Goal: Task Accomplishment & Management: Complete application form

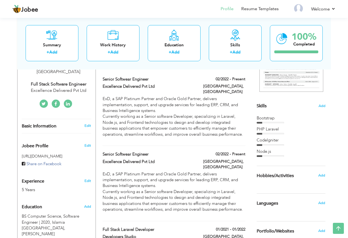
scroll to position [106, 0]
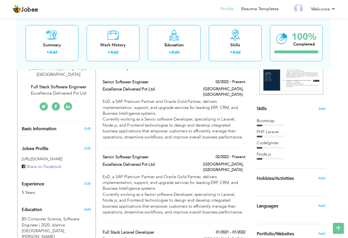
click at [199, 155] on div "02/2022 - Present" at bounding box center [224, 157] width 50 height 7
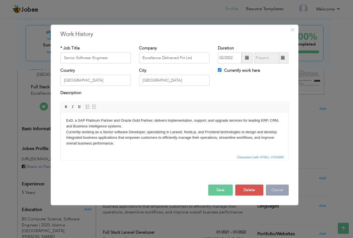
click at [280, 188] on button "Cancel" at bounding box center [277, 189] width 23 height 11
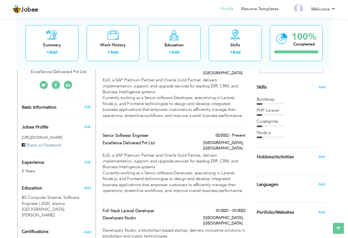
scroll to position [134, 0]
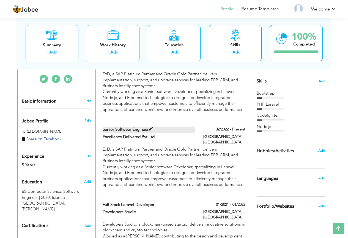
click at [189, 126] on label "Senior Softwear Engineer" at bounding box center [149, 129] width 93 height 6
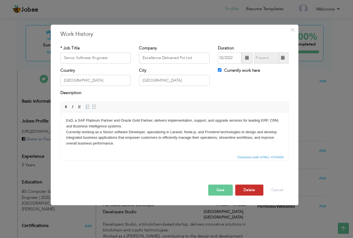
click at [248, 190] on button "Delete" at bounding box center [249, 189] width 28 height 11
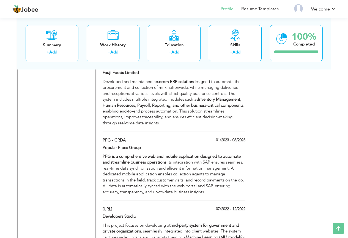
scroll to position [413, 0]
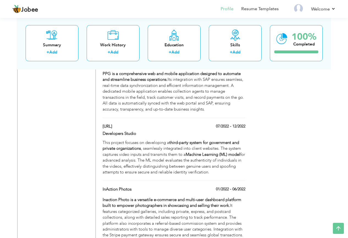
click at [198, 123] on div "[URL]" at bounding box center [149, 126] width 101 height 7
type input "[URL]"
type input "Developers Studio"
type input "07/2022"
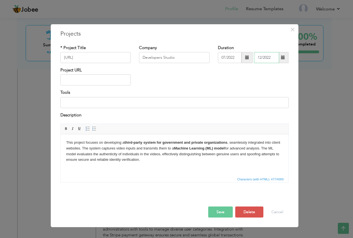
click at [272, 58] on input "12/2022" at bounding box center [266, 57] width 25 height 11
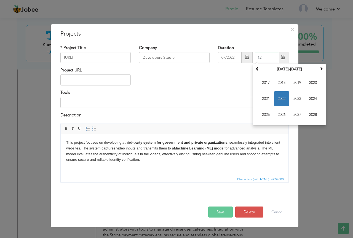
type input "1"
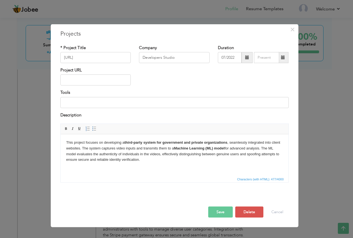
click at [226, 77] on div "Project URL" at bounding box center [174, 78] width 236 height 22
click at [222, 209] on button "Save" at bounding box center [220, 211] width 25 height 11
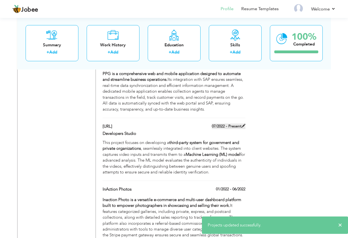
click at [244, 124] on span at bounding box center [244, 126] width 4 height 4
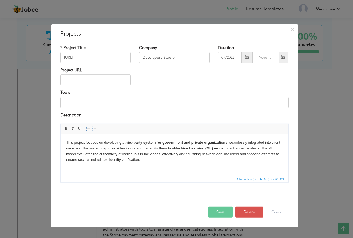
type input "08/2025"
click at [262, 58] on input "08/2025" at bounding box center [266, 57] width 25 height 11
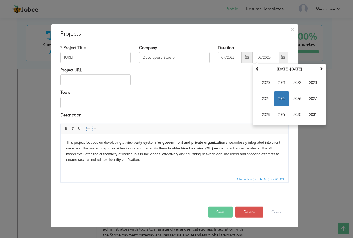
click at [282, 57] on span at bounding box center [283, 57] width 4 height 4
click at [235, 55] on input "07/2022" at bounding box center [230, 57] width 24 height 11
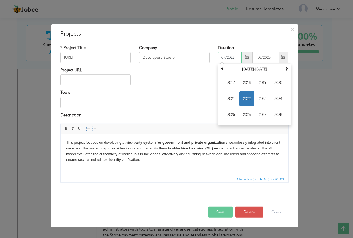
drag, startPoint x: 237, startPoint y: 57, endPoint x: 220, endPoint y: 57, distance: 16.5
click at [220, 57] on input "07/2022" at bounding box center [230, 57] width 24 height 11
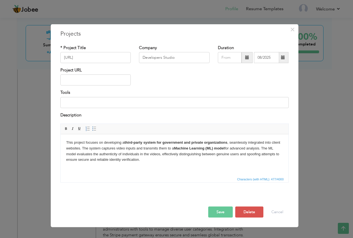
click at [209, 84] on div "Project URL" at bounding box center [174, 78] width 236 height 22
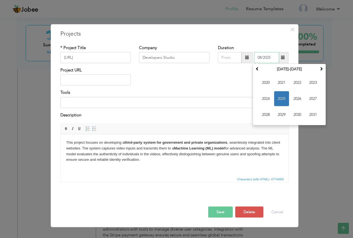
drag, startPoint x: 272, startPoint y: 59, endPoint x: 254, endPoint y: 58, distance: 17.9
click at [254, 58] on input "08/2025" at bounding box center [266, 57] width 25 height 11
click at [223, 210] on button "Save" at bounding box center [220, 211] width 25 height 11
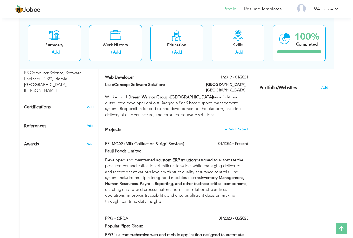
scroll to position [248, 0]
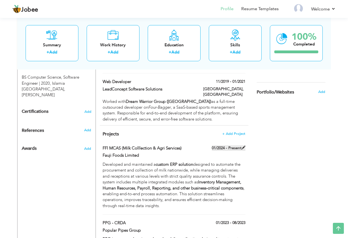
click at [219, 145] on label "01/2024 - Present" at bounding box center [229, 148] width 34 height 6
type input "FFl MCAS (Milk Colllection & Agri Services)"
type input "Fauji Foods Limited"
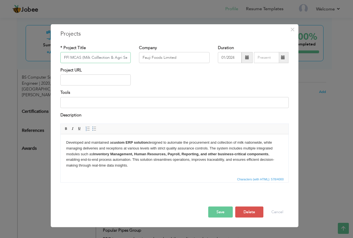
scroll to position [0, 10]
click at [234, 57] on input "01/2024" at bounding box center [230, 57] width 24 height 11
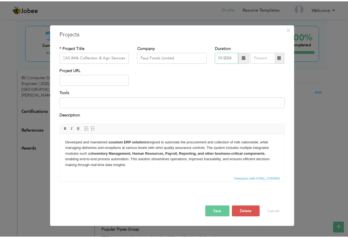
scroll to position [0, 0]
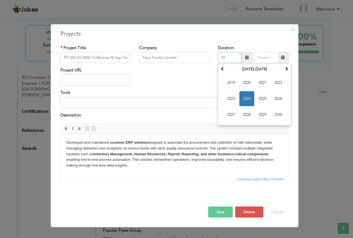
type input "0"
click at [272, 58] on input "08/2025" at bounding box center [266, 57] width 25 height 11
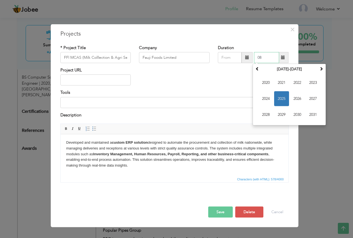
type input "0"
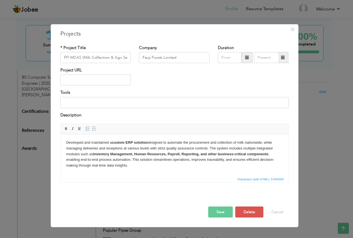
click at [229, 80] on div "Project URL" at bounding box center [174, 78] width 236 height 22
click at [226, 212] on button "Save" at bounding box center [220, 211] width 25 height 11
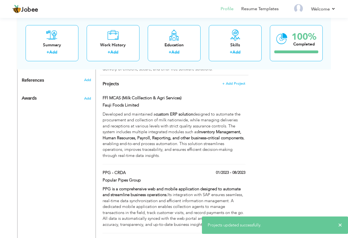
scroll to position [303, 0]
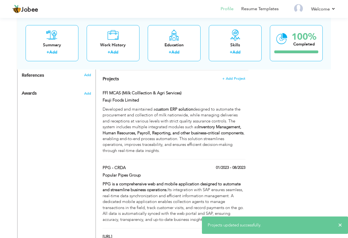
click at [210, 165] on div "01/2023 - 08/2023" at bounding box center [224, 168] width 50 height 7
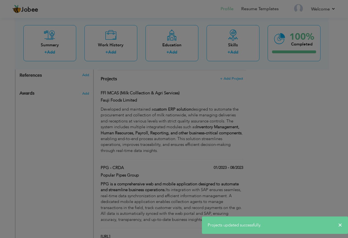
type input "PPG - CRDA"
type input "Popular Pipes Group"
type input "01/2023"
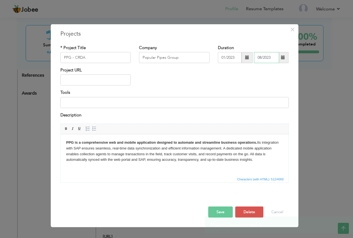
click at [274, 57] on input "08/2023" at bounding box center [266, 57] width 25 height 11
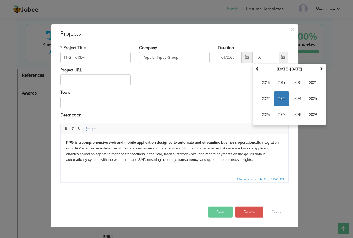
type input "0"
click at [235, 56] on input "01/2023" at bounding box center [230, 57] width 24 height 11
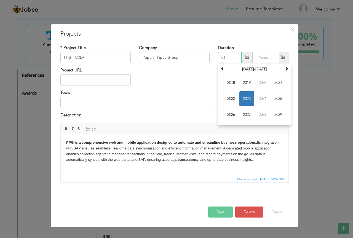
type input "0"
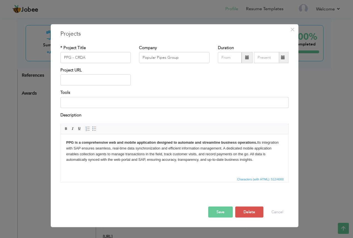
click at [223, 209] on button "Save" at bounding box center [220, 211] width 25 height 11
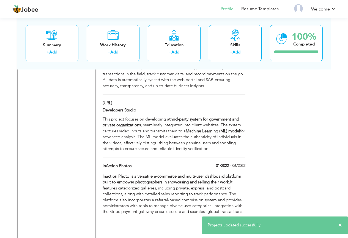
scroll to position [441, 0]
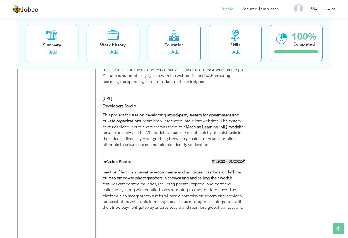
click at [218, 159] on label "01/2022 - 06/2022" at bounding box center [228, 162] width 33 height 6
type input "InAction Photos"
type input "01/2022"
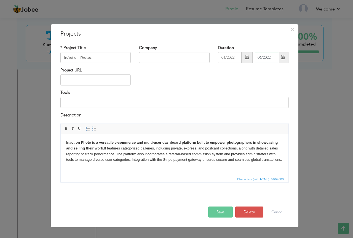
click at [272, 59] on input "06/2022" at bounding box center [266, 57] width 25 height 11
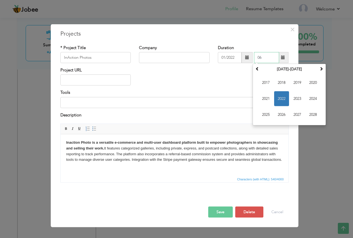
type input "0"
click at [236, 56] on input "01/2022" at bounding box center [230, 57] width 24 height 11
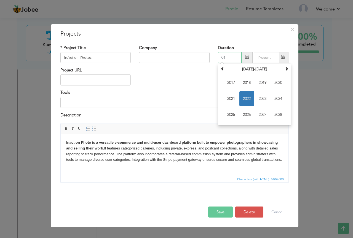
type input "0"
click at [208, 69] on div "Project URL" at bounding box center [174, 78] width 236 height 22
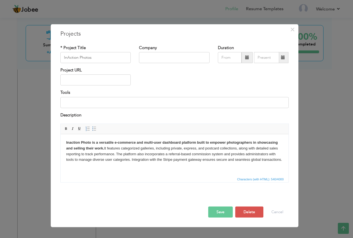
click at [224, 209] on button "Save" at bounding box center [220, 211] width 25 height 11
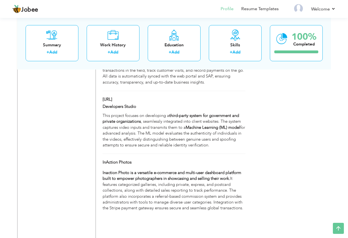
scroll to position [468, 0]
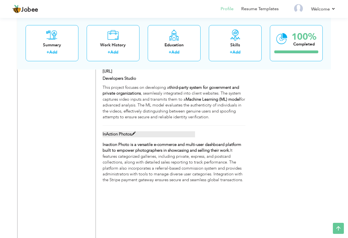
click at [182, 131] on label "InAction Photos" at bounding box center [149, 134] width 93 height 6
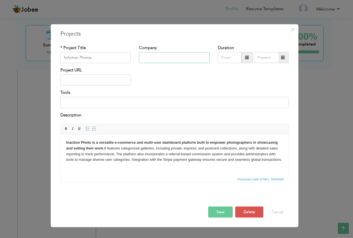
click at [164, 57] on input "text" at bounding box center [174, 57] width 71 height 11
type input "Lead Concept Solutions"
click at [223, 213] on button "Save" at bounding box center [220, 211] width 25 height 11
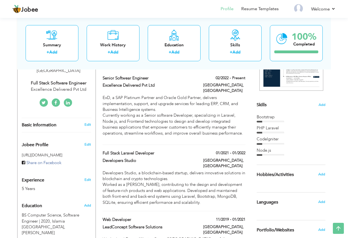
scroll to position [0, 0]
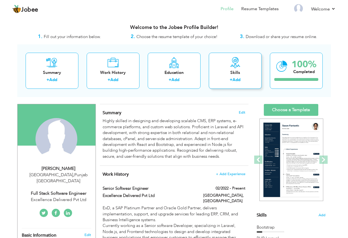
click at [252, 72] on div "Skills" at bounding box center [235, 73] width 44 height 6
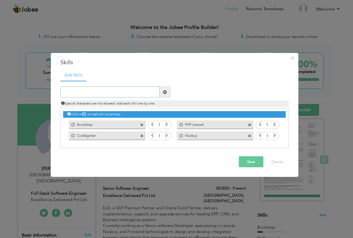
click at [121, 93] on input "text" at bounding box center [109, 91] width 99 height 11
type input "React JS"
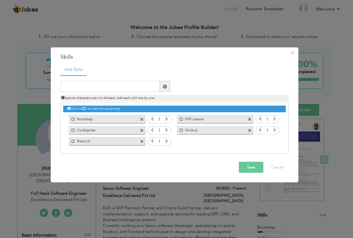
click at [197, 129] on label "Node.js" at bounding box center [211, 129] width 56 height 7
click at [196, 130] on label "Node.js" at bounding box center [211, 129] width 55 height 7
click at [196, 130] on label "Node.js" at bounding box center [211, 129] width 56 height 7
drag, startPoint x: 183, startPoint y: 129, endPoint x: 177, endPoint y: 121, distance: 9.9
click at [177, 121] on div "Click on , to mark skill as primary. Mark as primary skill. Bootstrap 1 PHP Lar…" at bounding box center [174, 125] width 222 height 44
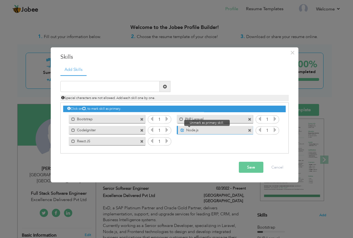
click at [183, 130] on span at bounding box center [182, 130] width 4 height 4
click at [266, 129] on input "1" at bounding box center [267, 130] width 10 height 8
click at [269, 129] on input "1" at bounding box center [267, 130] width 10 height 8
click at [199, 129] on label "Node.js" at bounding box center [211, 129] width 56 height 7
click at [197, 128] on label "Node.js" at bounding box center [211, 129] width 55 height 7
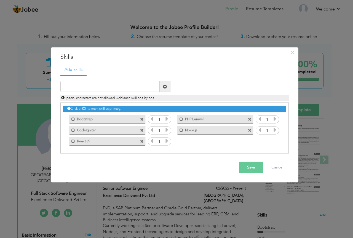
click at [197, 128] on label "Node.js" at bounding box center [211, 129] width 56 height 7
click at [250, 129] on span at bounding box center [250, 130] width 4 height 4
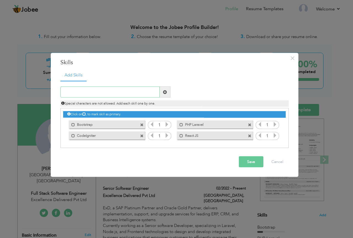
click at [117, 91] on input "text" at bounding box center [109, 91] width 99 height 11
click at [143, 124] on span at bounding box center [142, 125] width 4 height 4
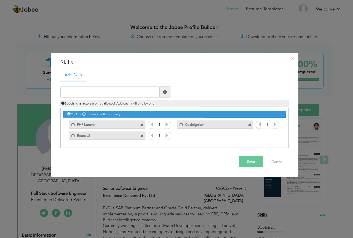
click at [143, 124] on span at bounding box center [142, 125] width 4 height 4
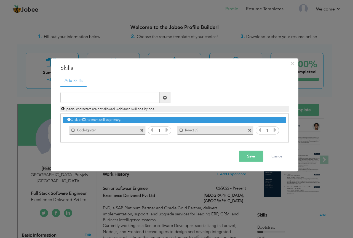
click at [142, 130] on span at bounding box center [142, 130] width 4 height 4
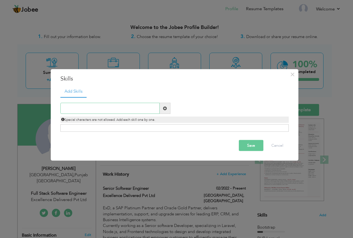
click at [107, 109] on input "text" at bounding box center [109, 108] width 99 height 11
type input "PHP Laravel"
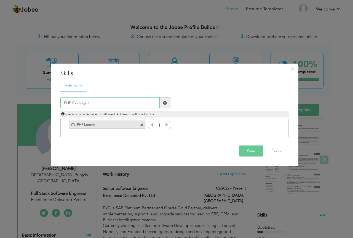
type input "PHP Codeignite"
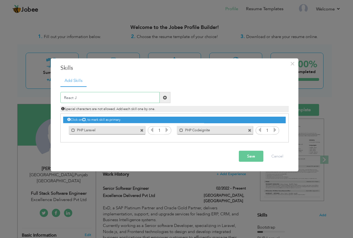
type input "React JS"
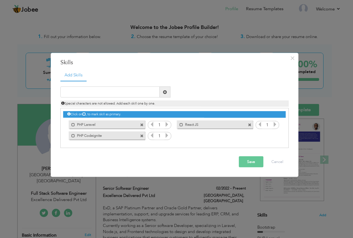
click at [251, 124] on span at bounding box center [250, 125] width 4 height 4
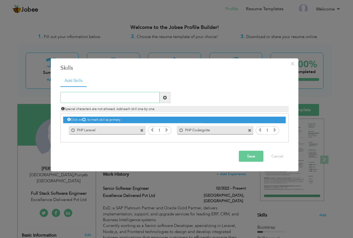
click at [118, 94] on input "text" at bounding box center [109, 97] width 99 height 11
type input "Node.js"
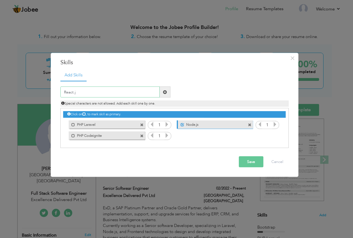
type input "React.js"
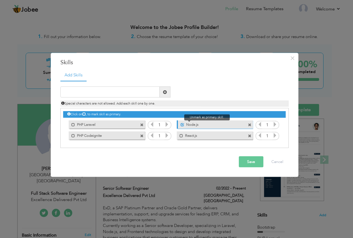
click at [181, 124] on span at bounding box center [182, 125] width 4 height 4
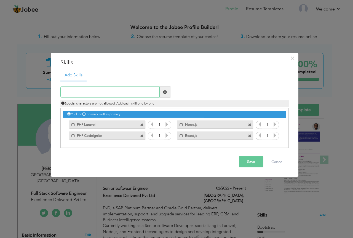
click at [124, 92] on input "text" at bounding box center [109, 91] width 99 height 11
type input "JavaScript"
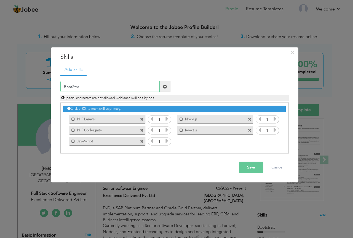
type input "BootStrap"
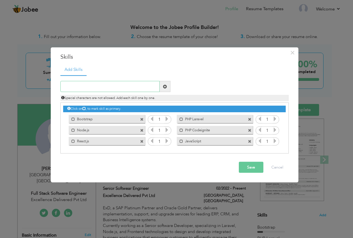
paste input "MySQL | SQLite | MSSQL | MongoDB"
type input "MySQL | SQLite | MSSQL | MongoDB"
paste input "MySQL | SQLite | MSSQL | MongoDB"
type input "MySQL SQLite MSSQL MongoDB"
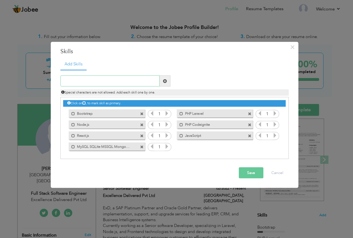
paste input "cPanel Configuration"
type input "cPanel Configuration"
paste input "Third-Party API Integrations"
type input "Third-Party API Integrations"
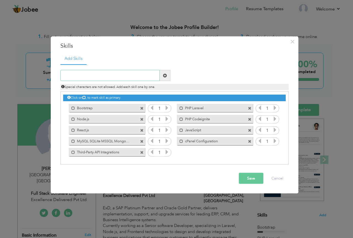
paste input "GitHub | Bitbucket"
type input "GitHub | Bitbucket"
click at [102, 75] on input "text" at bounding box center [109, 75] width 99 height 11
paste input "GitHub | Bitbucket"
click at [78, 75] on input "GitHub | Bitbucket" at bounding box center [109, 75] width 99 height 11
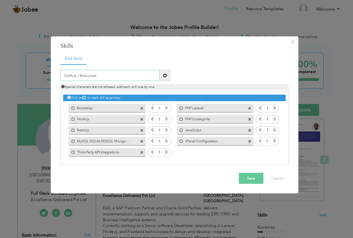
type input "GitHub Bitbucket"
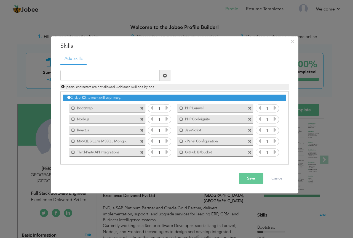
click at [268, 118] on input "1" at bounding box center [267, 119] width 10 height 8
click at [250, 118] on span at bounding box center [250, 119] width 4 height 4
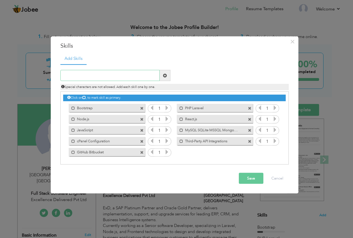
click at [113, 75] on input "text" at bounding box center [109, 75] width 99 height 11
paste input "CodeIgniter"
type input "PHP CodeIgniter"
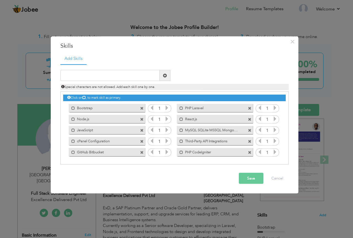
click at [269, 151] on input "1" at bounding box center [267, 152] width 10 height 8
click at [267, 152] on input "1" at bounding box center [267, 152] width 10 height 8
click at [267, 151] on input "1" at bounding box center [267, 152] width 10 height 8
click at [275, 152] on icon at bounding box center [274, 151] width 5 height 5
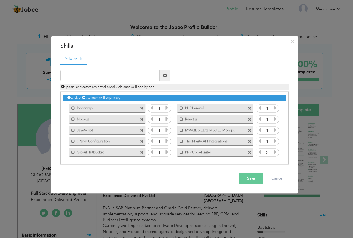
click at [166, 119] on icon at bounding box center [166, 118] width 5 height 5
click at [275, 119] on icon at bounding box center [274, 118] width 5 height 5
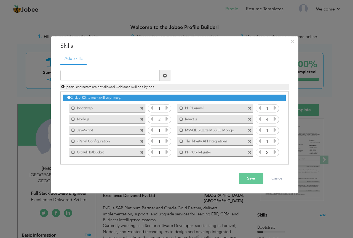
click at [168, 107] on icon at bounding box center [166, 107] width 5 height 5
click at [167, 131] on icon at bounding box center [166, 129] width 5 height 5
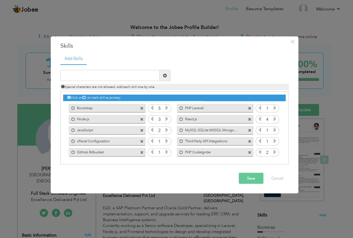
click at [167, 131] on icon at bounding box center [166, 129] width 5 height 5
click at [167, 130] on icon at bounding box center [166, 129] width 5 height 5
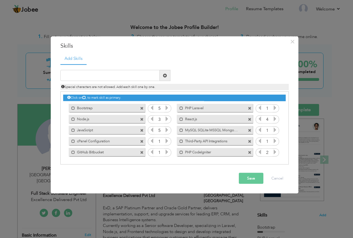
click at [167, 130] on icon at bounding box center [166, 129] width 5 height 5
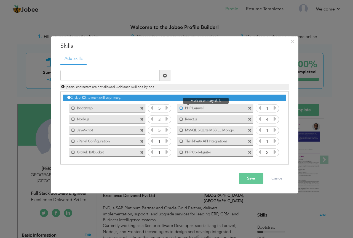
click at [181, 108] on span at bounding box center [181, 108] width 4 height 4
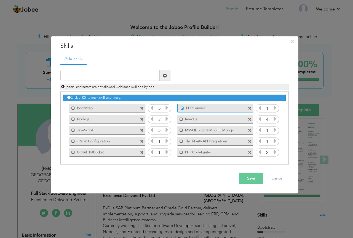
drag, startPoint x: 105, startPoint y: 105, endPoint x: 104, endPoint y: 123, distance: 17.9
click at [105, 124] on div "Click on , to mark skill as primary. Mark as primary skill. Bootstrap 1 PHP Lar…" at bounding box center [174, 125] width 222 height 66
drag, startPoint x: 104, startPoint y: 119, endPoint x: 104, endPoint y: 108, distance: 10.5
click at [104, 108] on div "Click on , to mark skill as primary. Mark as primary skill. Bootstrap 1 PHP Lar…" at bounding box center [174, 125] width 222 height 66
click at [166, 119] on icon at bounding box center [166, 118] width 5 height 5
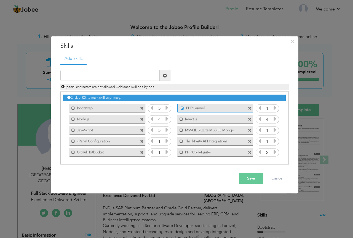
click at [166, 119] on icon at bounding box center [166, 118] width 5 height 5
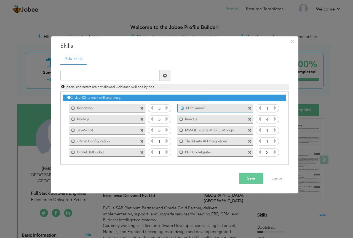
click at [166, 119] on icon at bounding box center [166, 118] width 5 height 5
click at [245, 177] on button "Save" at bounding box center [251, 178] width 25 height 11
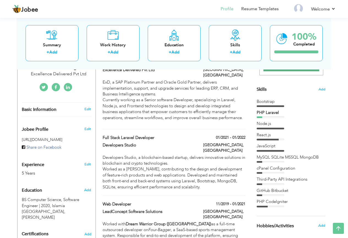
scroll to position [138, 0]
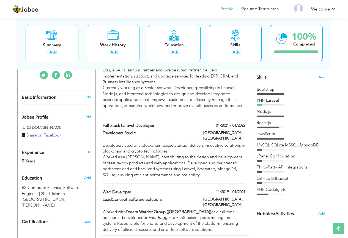
click at [299, 84] on div "Skills Add Bootstrap PHP Laravel Node.js React.js JavaScript" at bounding box center [291, 80] width 69 height 229
click at [293, 111] on div "Node.js" at bounding box center [291, 112] width 69 height 6
click at [273, 112] on div "Node.js" at bounding box center [291, 112] width 69 height 6
click at [266, 88] on div "Bootstrap" at bounding box center [291, 89] width 69 height 6
click at [267, 77] on span "Skills" at bounding box center [262, 77] width 10 height 6
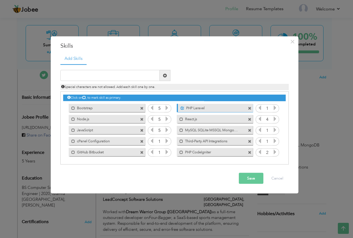
drag, startPoint x: 110, startPoint y: 107, endPoint x: 157, endPoint y: 167, distance: 75.5
click at [162, 175] on div "× Skills Add Skills" at bounding box center [174, 114] width 247 height 157
drag, startPoint x: 127, startPoint y: 120, endPoint x: 130, endPoint y: 93, distance: 26.6
click at [130, 93] on div "Click on , to mark skill as primary. Mark as primary skill. Bootstrap 5 PHP Lar…" at bounding box center [174, 125] width 222 height 66
click at [122, 86] on span "Special characters are not allowed. Add each skill one by one." at bounding box center [108, 87] width 94 height 4
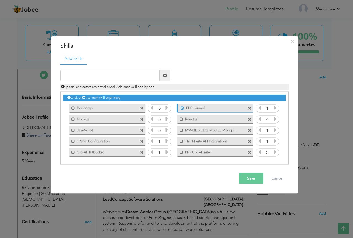
click at [122, 86] on span "Special characters are not allowed. Add each skill one by one." at bounding box center [108, 87] width 94 height 4
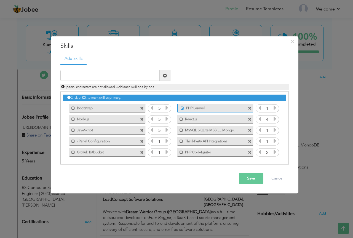
click at [122, 86] on span "Special characters are not allowed. Add each skill one by one." at bounding box center [108, 87] width 94 height 4
click at [122, 85] on span "Special characters are not allowed. Add each skill one by one." at bounding box center [108, 87] width 94 height 4
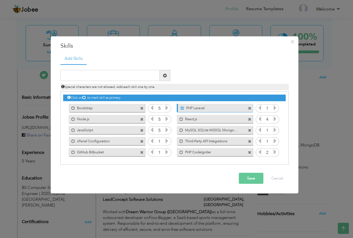
click at [122, 85] on span "Special characters are not allowed. Add each skill one by one." at bounding box center [108, 87] width 94 height 4
drag, startPoint x: 227, startPoint y: 131, endPoint x: 238, endPoint y: 143, distance: 16.2
click at [233, 137] on div "Click on , to mark skill as primary. Mark as primary skill. Bootstrap 5 PHP Lar…" at bounding box center [174, 125] width 222 height 66
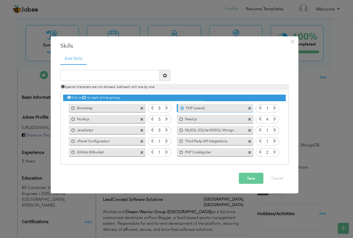
click at [253, 178] on button "Save" at bounding box center [251, 178] width 25 height 11
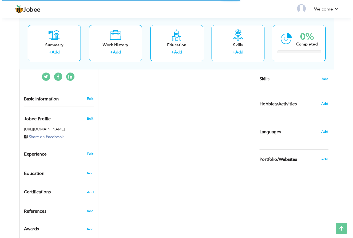
scroll to position [137, 0]
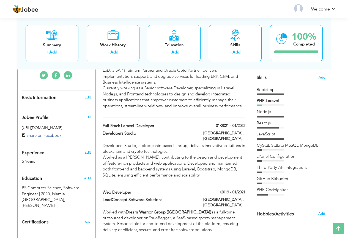
click at [152, 108] on div "Senior Softwear Engineer 02/2022 - Present Senior Softwear Engineer 02/2022 - P…" at bounding box center [174, 82] width 143 height 69
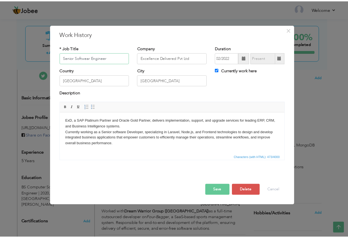
scroll to position [0, 0]
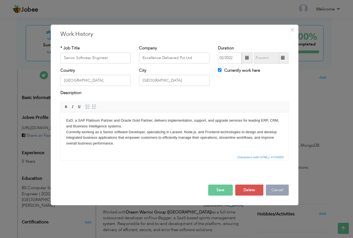
click at [278, 190] on button "Cancel" at bounding box center [277, 189] width 23 height 11
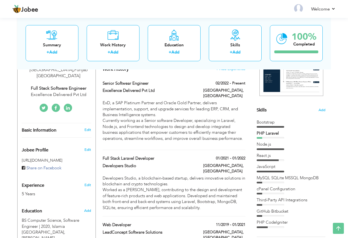
scroll to position [27, 0]
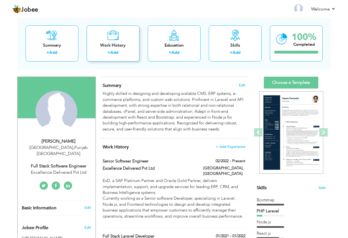
click at [125, 40] on div "Work History + Add" at bounding box center [113, 43] width 53 height 36
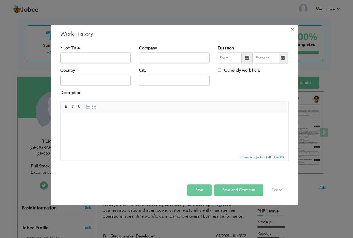
click at [292, 29] on span "×" at bounding box center [292, 30] width 5 height 10
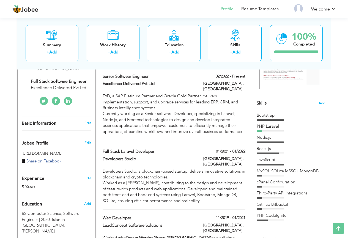
scroll to position [55, 0]
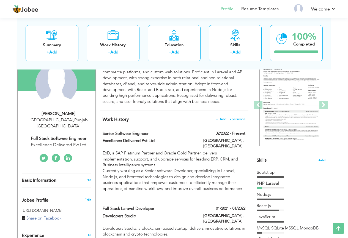
click at [321, 160] on span "Add" at bounding box center [322, 160] width 7 height 5
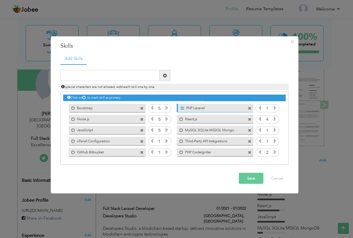
click at [260, 107] on icon at bounding box center [259, 107] width 5 height 5
click at [270, 109] on input "1" at bounding box center [267, 108] width 10 height 8
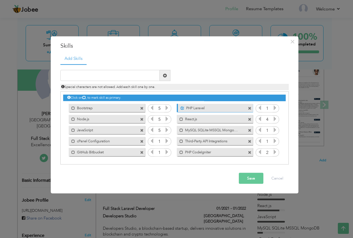
click at [260, 107] on icon at bounding box center [259, 107] width 5 height 5
click at [259, 118] on icon at bounding box center [259, 118] width 5 height 5
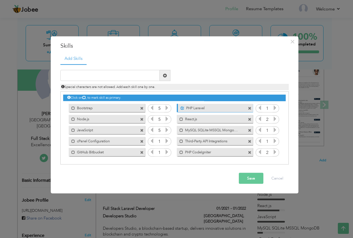
click at [259, 118] on icon at bounding box center [259, 118] width 5 height 5
click at [259, 130] on icon at bounding box center [259, 129] width 5 height 5
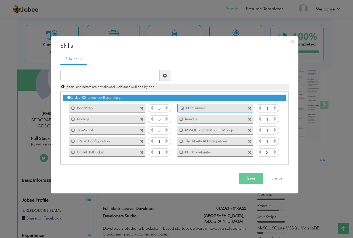
click at [259, 130] on icon at bounding box center [259, 129] width 5 height 5
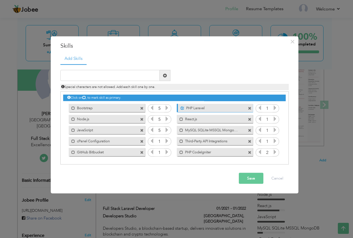
click at [259, 130] on icon at bounding box center [259, 129] width 5 height 5
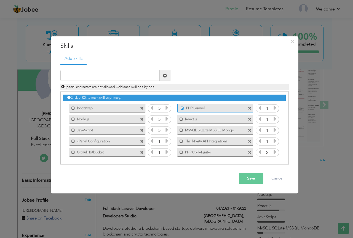
click at [259, 130] on icon at bounding box center [259, 129] width 5 height 5
click at [260, 142] on icon at bounding box center [259, 140] width 5 height 5
click at [261, 151] on icon at bounding box center [259, 151] width 5 height 5
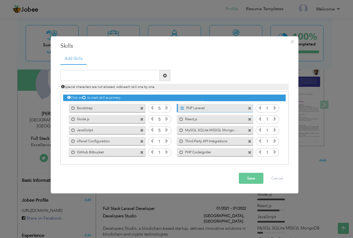
click at [261, 151] on icon at bounding box center [259, 151] width 5 height 5
click at [152, 109] on icon at bounding box center [151, 107] width 5 height 5
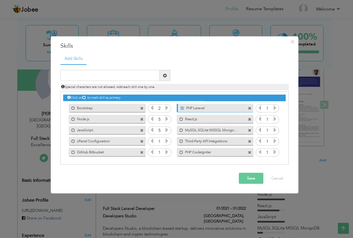
click at [152, 109] on icon at bounding box center [151, 107] width 5 height 5
click at [152, 118] on icon at bounding box center [151, 118] width 5 height 5
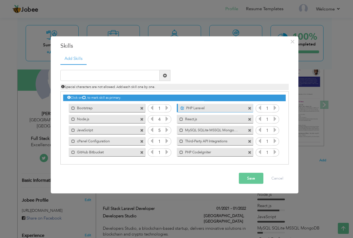
click at [152, 118] on icon at bounding box center [151, 118] width 5 height 5
click at [151, 129] on icon at bounding box center [151, 129] width 5 height 5
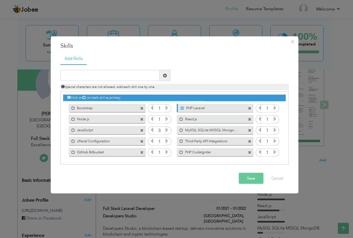
click at [151, 129] on icon at bounding box center [151, 129] width 5 height 5
click at [73, 108] on span at bounding box center [73, 108] width 4 height 4
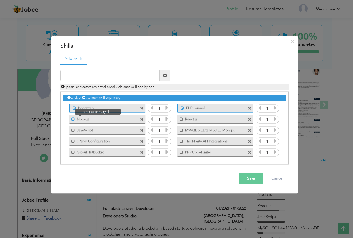
click at [74, 120] on span at bounding box center [73, 119] width 4 height 4
click at [182, 120] on span at bounding box center [181, 119] width 4 height 4
click at [253, 177] on button "Save" at bounding box center [251, 178] width 25 height 11
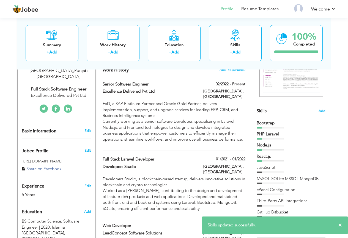
scroll to position [110, 0]
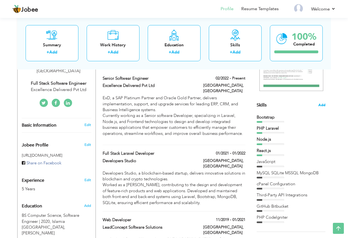
click at [323, 103] on span "Add" at bounding box center [322, 104] width 7 height 5
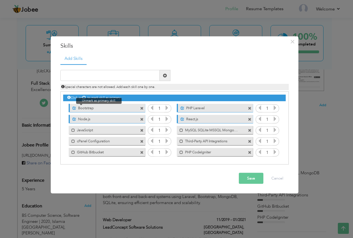
click at [74, 107] on span at bounding box center [74, 108] width 4 height 4
click at [255, 176] on button "Save" at bounding box center [251, 178] width 25 height 11
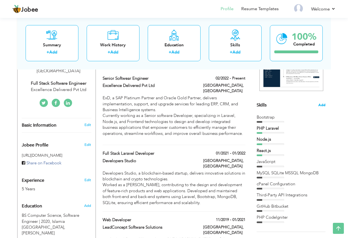
click at [321, 105] on span "Add" at bounding box center [322, 104] width 7 height 5
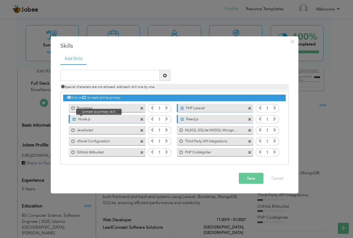
click at [73, 120] on span at bounding box center [74, 119] width 4 height 4
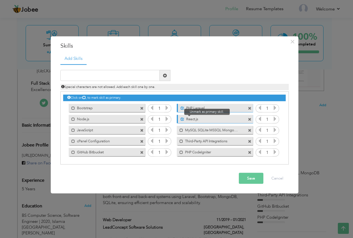
click at [182, 120] on span at bounding box center [182, 119] width 4 height 4
click at [181, 108] on span at bounding box center [182, 108] width 4 height 4
click at [246, 175] on button "Save" at bounding box center [251, 178] width 25 height 11
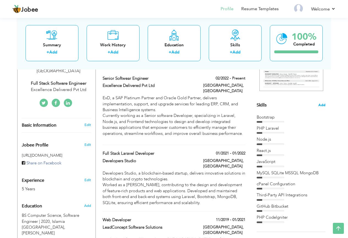
click at [320, 104] on span "Add" at bounding box center [322, 104] width 7 height 5
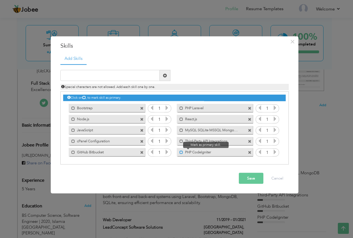
click at [181, 153] on span at bounding box center [181, 152] width 4 height 4
drag, startPoint x: 188, startPoint y: 134, endPoint x: 178, endPoint y: 124, distance: 14.4
drag, startPoint x: 178, startPoint y: 124, endPoint x: 196, endPoint y: 150, distance: 31.8
click at [196, 150] on label "PHP CodeIgniter" at bounding box center [211, 151] width 55 height 7
click at [200, 150] on label "PHP CodeIgniter" at bounding box center [211, 151] width 56 height 7
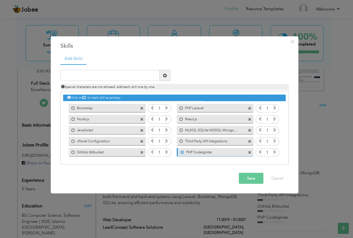
click at [248, 180] on button "Save" at bounding box center [251, 178] width 25 height 11
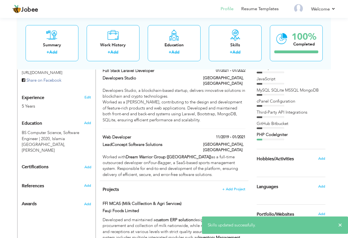
scroll to position [137, 0]
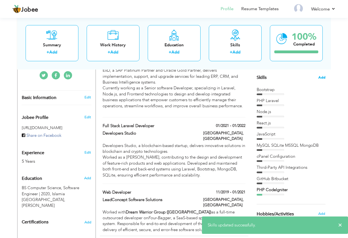
click at [324, 78] on span "Add" at bounding box center [322, 77] width 7 height 5
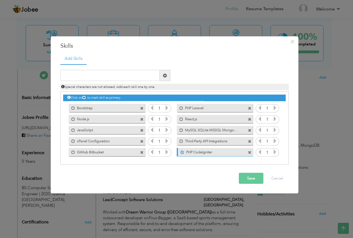
click at [229, 152] on label "PHP CodeIgniter" at bounding box center [211, 151] width 55 height 7
click at [250, 180] on button "Save" at bounding box center [251, 178] width 25 height 11
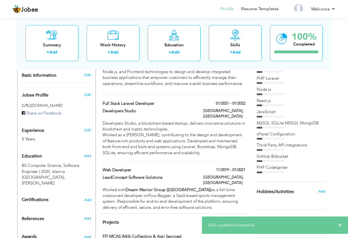
scroll to position [248, 0]
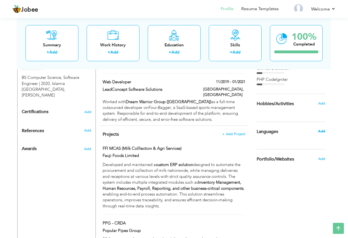
click at [321, 130] on span "Add" at bounding box center [321, 131] width 7 height 5
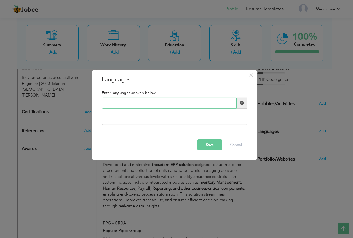
click at [150, 103] on input "text" at bounding box center [169, 103] width 135 height 11
type input "English"
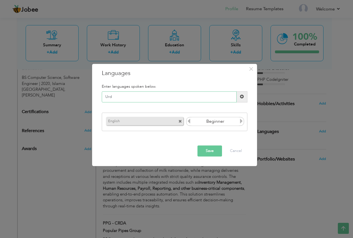
type input "Urdu"
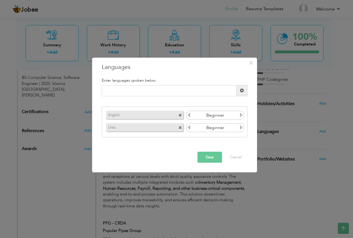
click at [240, 113] on icon at bounding box center [241, 114] width 5 height 5
click at [189, 116] on icon at bounding box center [188, 114] width 5 height 5
click at [190, 116] on icon at bounding box center [188, 114] width 5 height 5
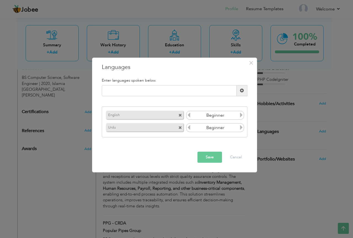
click at [190, 116] on icon at bounding box center [188, 114] width 5 height 5
click at [241, 115] on icon at bounding box center [241, 114] width 5 height 5
click at [188, 116] on icon at bounding box center [188, 114] width 5 height 5
click at [240, 128] on icon at bounding box center [241, 127] width 5 height 5
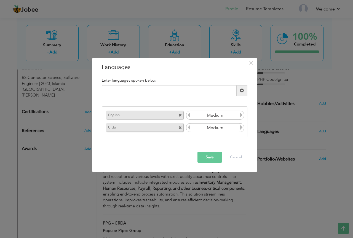
click at [240, 128] on icon at bounding box center [241, 127] width 5 height 5
click at [220, 142] on div "× Languages Enter languages spoken below. Please enter a valid language. Urdu" at bounding box center [174, 114] width 165 height 115
click at [212, 156] on button "Save" at bounding box center [209, 156] width 25 height 11
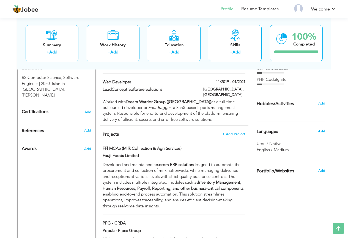
click at [320, 129] on span "Add" at bounding box center [321, 131] width 7 height 5
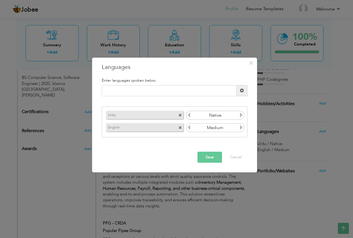
click at [188, 113] on icon at bounding box center [188, 114] width 5 height 5
click at [243, 114] on icon at bounding box center [241, 114] width 5 height 5
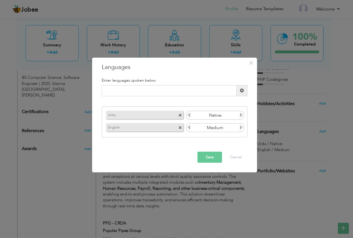
click at [211, 156] on button "Save" at bounding box center [209, 156] width 25 height 11
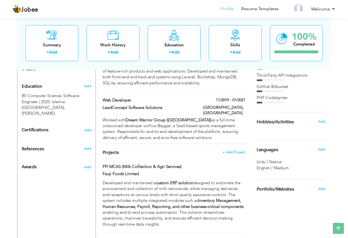
scroll to position [235, 0]
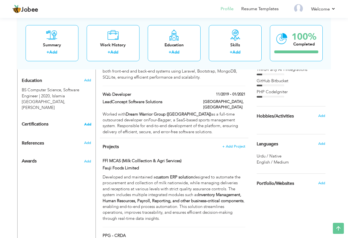
click at [87, 122] on span "Add" at bounding box center [87, 124] width 7 height 4
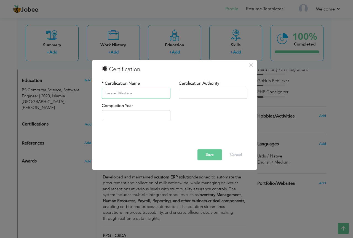
type input "Laravel Mastery"
click at [205, 97] on input "text" at bounding box center [212, 93] width 69 height 11
type input "MindLuster"
click at [203, 154] on button "Save" at bounding box center [209, 154] width 25 height 11
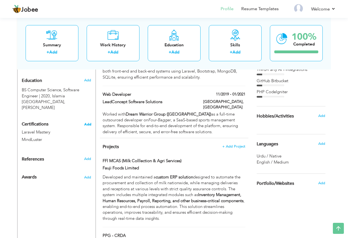
click at [88, 122] on span "Add" at bounding box center [87, 124] width 7 height 4
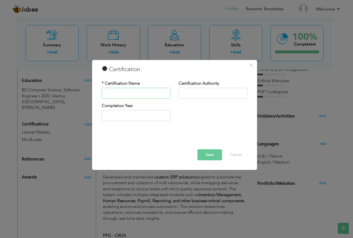
click at [123, 95] on input "text" at bounding box center [136, 93] width 69 height 11
type input "Web Developer"
click at [203, 93] on input "text" at bounding box center [212, 93] width 69 height 11
type input "DigiSkills"
click at [201, 155] on button "Save" at bounding box center [209, 154] width 25 height 11
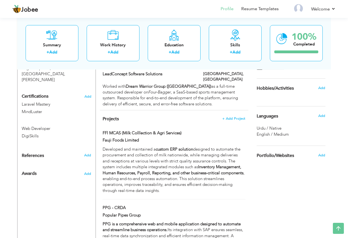
scroll to position [263, 0]
click at [85, 171] on span "Add" at bounding box center [87, 173] width 7 height 5
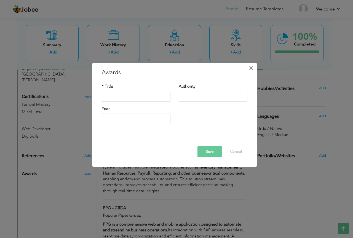
click at [250, 67] on span "×" at bounding box center [250, 68] width 5 height 10
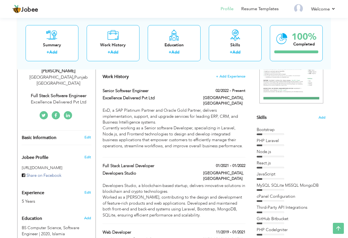
scroll to position [0, 0]
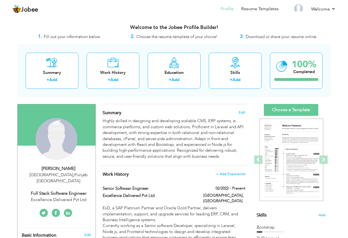
click at [54, 136] on div "Change Remove" at bounding box center [57, 139] width 42 height 42
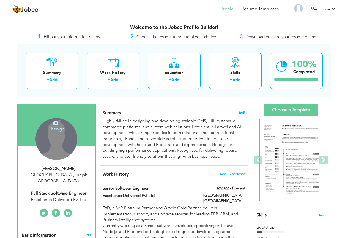
click at [55, 126] on h4 "Change" at bounding box center [55, 124] width 39 height 13
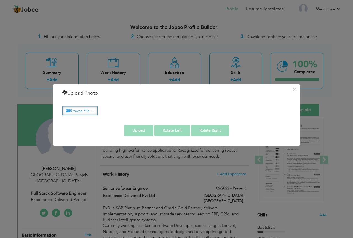
click at [88, 110] on label "Browse File ..." at bounding box center [79, 110] width 35 height 9
click at [0, 0] on input "Browse File ..." at bounding box center [0, 0] width 0 height 0
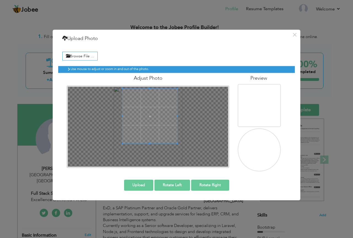
click at [151, 102] on span at bounding box center [149, 116] width 55 height 55
click at [137, 186] on button "Upload" at bounding box center [138, 184] width 29 height 11
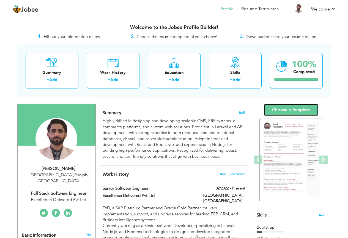
click at [286, 109] on link "Choose a Template" at bounding box center [291, 110] width 55 height 12
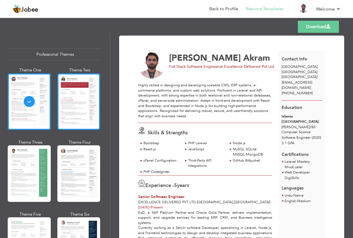
click at [70, 102] on div at bounding box center [78, 101] width 43 height 56
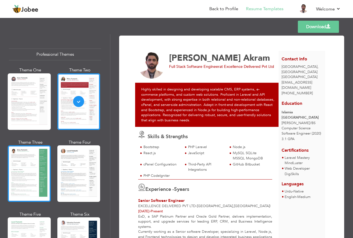
click at [32, 163] on div at bounding box center [29, 173] width 43 height 56
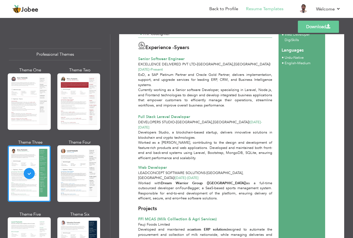
scroll to position [303, 0]
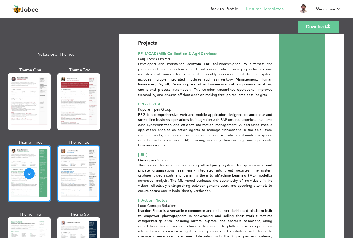
click at [78, 159] on div at bounding box center [78, 173] width 43 height 56
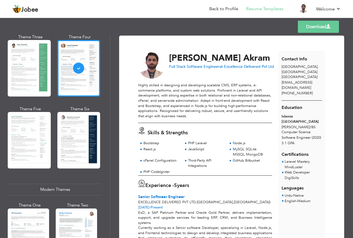
scroll to position [110, 0]
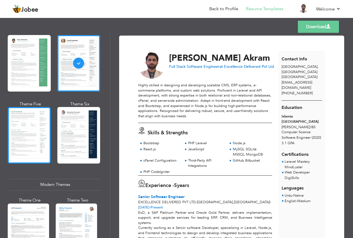
click at [30, 130] on div at bounding box center [29, 135] width 43 height 56
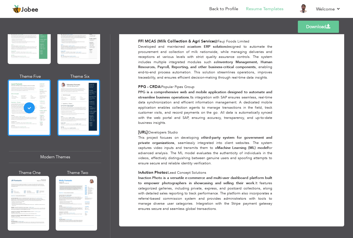
scroll to position [165, 0]
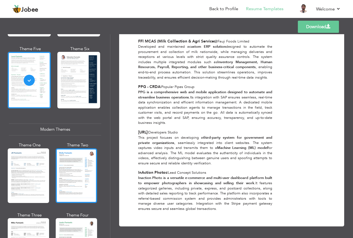
click at [80, 161] on div at bounding box center [76, 175] width 41 height 55
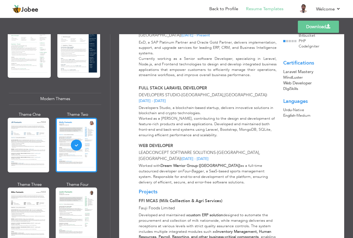
scroll to position [248, 0]
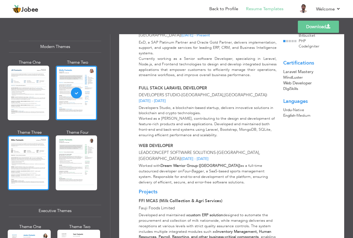
click at [33, 153] on div at bounding box center [28, 162] width 41 height 55
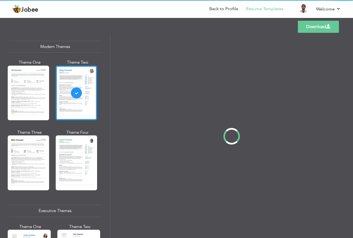
scroll to position [0, 0]
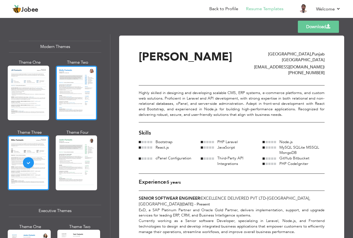
click at [69, 82] on div at bounding box center [76, 93] width 41 height 55
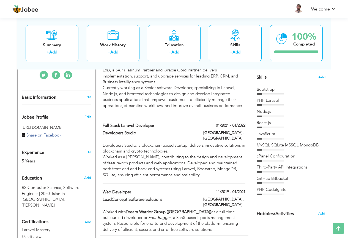
click at [323, 78] on span "Add" at bounding box center [322, 77] width 7 height 5
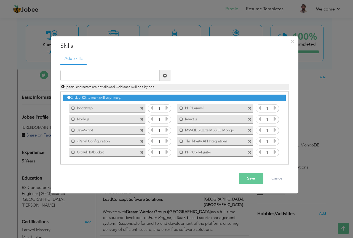
click at [220, 131] on label "MySQL SQLite MSSQL MongoDB" at bounding box center [211, 129] width 56 height 7
click at [221, 130] on label "MySQL SQLite MSSQL MongoDB" at bounding box center [211, 129] width 55 height 7
click at [221, 130] on label "MySQL SQLite MSSQL MongoDB" at bounding box center [211, 129] width 56 height 7
click at [248, 130] on span at bounding box center [250, 130] width 4 height 4
click at [150, 85] on span "Special characters are not allowed. Add each skill one by one." at bounding box center [108, 87] width 94 height 4
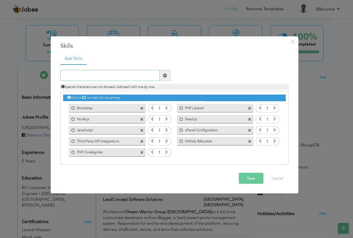
click at [138, 76] on input "text" at bounding box center [109, 75] width 99 height 11
type input "MySql SqLite MongoDB"
click at [245, 178] on button "Save" at bounding box center [251, 178] width 25 height 11
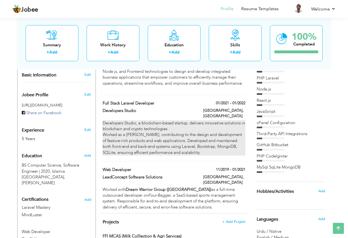
scroll to position [165, 0]
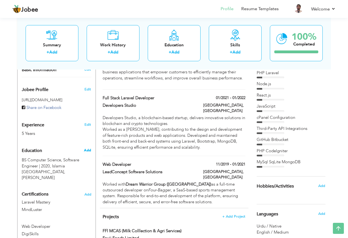
click at [88, 148] on span "Add" at bounding box center [87, 150] width 7 height 5
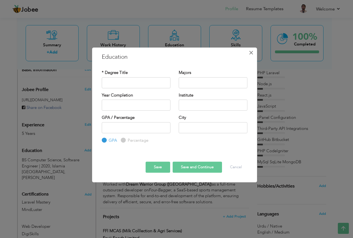
click at [251, 53] on span "×" at bounding box center [250, 53] width 5 height 10
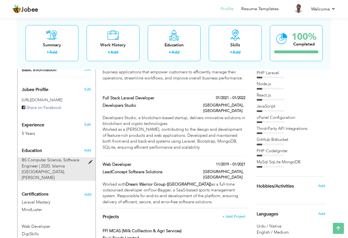
click at [51, 158] on span "BS Computer Science, Software Engineer | 2020," at bounding box center [51, 162] width 58 height 11
type input "BS Computer Science"
type input "Software Engineer"
type input "2020"
type input "Islamia University Of Bahawalpur"
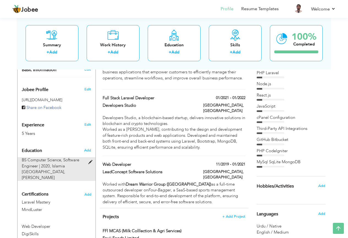
type input "3.1"
type input "Rahim Yar khan"
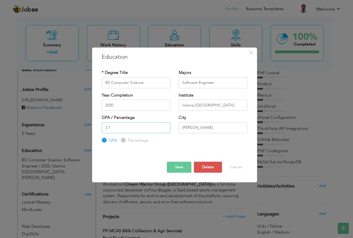
click at [125, 128] on input "3.1" at bounding box center [136, 127] width 69 height 11
type input "3"
click at [117, 158] on div at bounding box center [175, 157] width 154 height 10
click at [175, 166] on button "Save" at bounding box center [179, 166] width 25 height 11
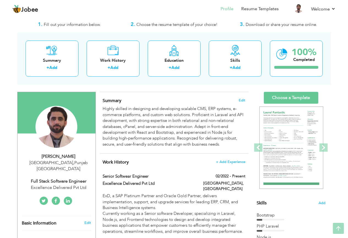
scroll to position [0, 0]
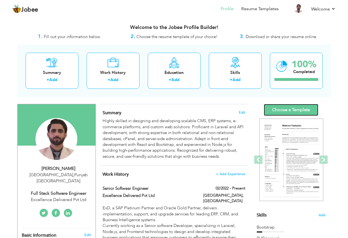
click at [280, 108] on link "Choose a Template" at bounding box center [291, 110] width 55 height 12
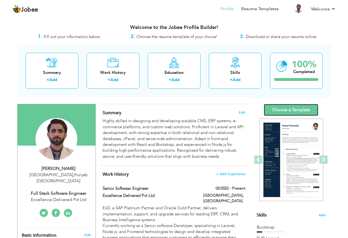
click at [280, 105] on link "Choose a Template" at bounding box center [291, 110] width 55 height 12
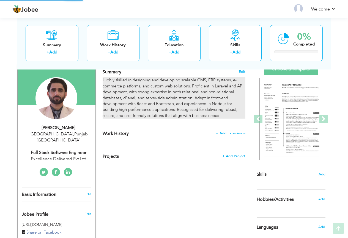
scroll to position [110, 0]
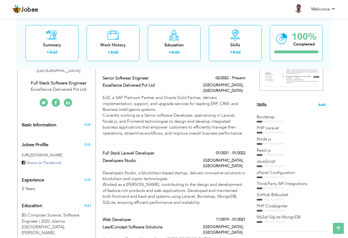
click at [324, 103] on span "Add" at bounding box center [322, 104] width 7 height 5
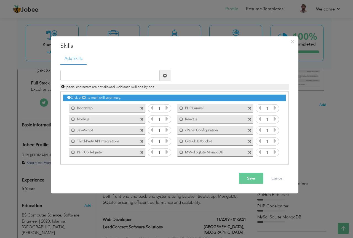
click at [142, 142] on span at bounding box center [142, 141] width 4 height 4
click at [111, 78] on input "text" at bounding box center [109, 75] width 99 height 11
type input "Third Party API's"
type input "Third Party APIs"
click at [250, 175] on button "Save" at bounding box center [251, 178] width 25 height 11
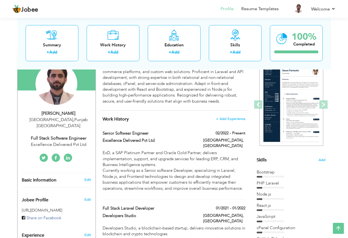
scroll to position [0, 0]
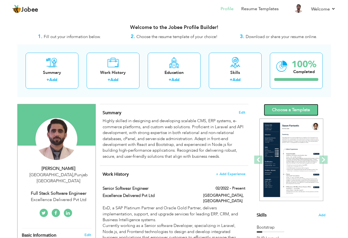
click at [290, 108] on link "Choose a Template" at bounding box center [291, 110] width 55 height 12
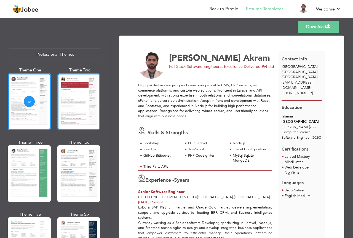
click at [71, 107] on div at bounding box center [78, 101] width 43 height 56
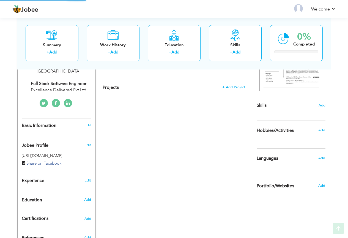
scroll to position [110, 0]
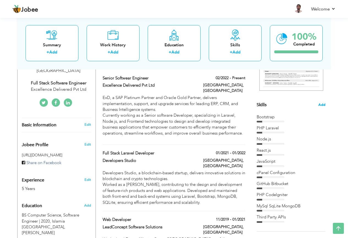
click at [320, 104] on span "Add" at bounding box center [322, 104] width 7 height 5
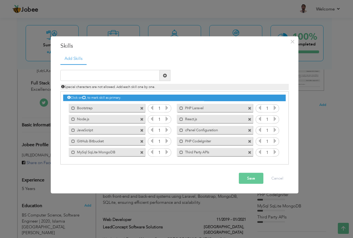
click at [142, 153] on span at bounding box center [142, 152] width 4 height 4
click at [113, 75] on input "text" at bounding box center [109, 75] width 99 height 11
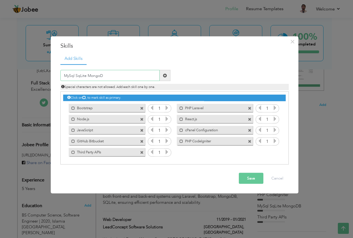
type input "MySql SqLite MongoDB"
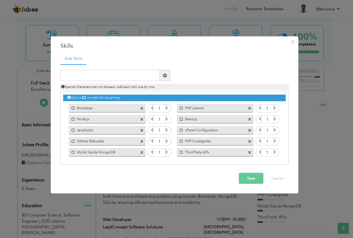
click at [253, 178] on button "Save" at bounding box center [251, 178] width 25 height 11
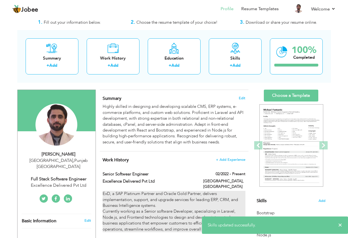
scroll to position [0, 0]
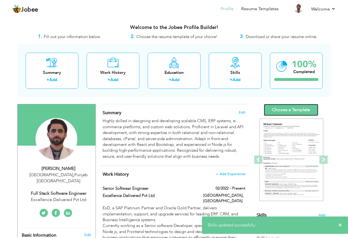
click at [292, 108] on link "Choose a Template" at bounding box center [291, 110] width 55 height 12
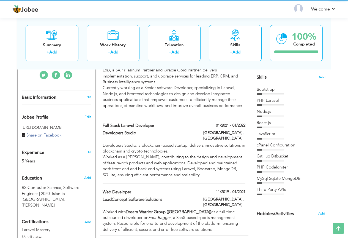
scroll to position [83, 0]
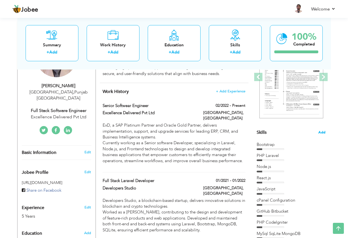
click at [321, 132] on span "Add" at bounding box center [322, 132] width 7 height 5
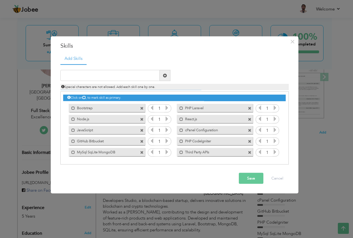
click at [143, 152] on span at bounding box center [142, 152] width 4 height 4
click at [99, 74] on input "text" at bounding box center [109, 75] width 99 height 11
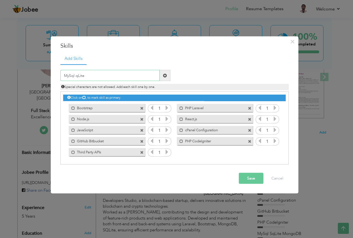
type input "MySql SqLite"
type input "M"
type input "MSSql MongoDB"
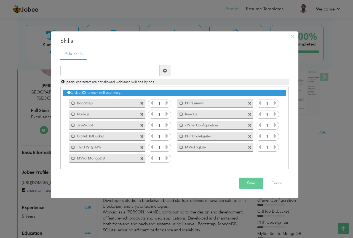
click at [244, 183] on button "Save" at bounding box center [251, 182] width 25 height 11
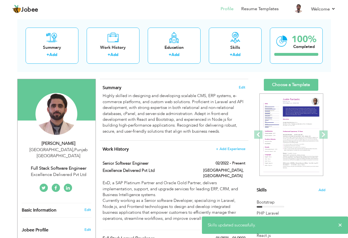
scroll to position [0, 0]
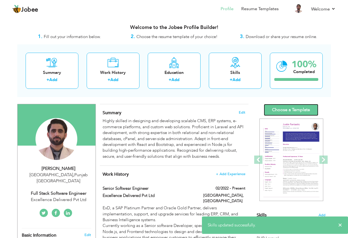
click at [289, 111] on link "Choose a Template" at bounding box center [291, 110] width 55 height 12
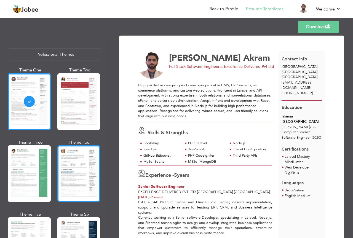
click at [79, 168] on div at bounding box center [78, 173] width 43 height 56
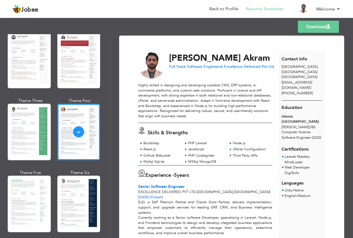
scroll to position [55, 0]
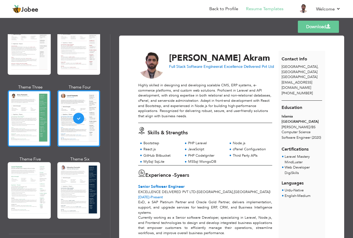
click at [31, 131] on div at bounding box center [29, 118] width 43 height 56
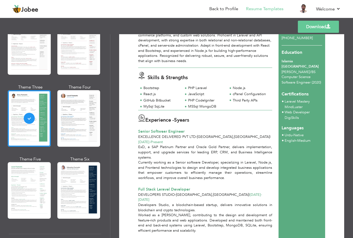
scroll to position [193, 0]
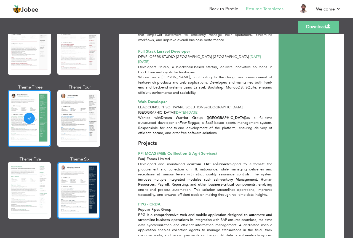
click at [69, 177] on div at bounding box center [78, 190] width 43 height 56
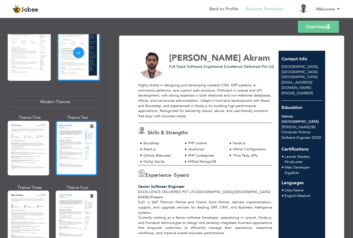
click at [83, 148] on div at bounding box center [76, 148] width 41 height 55
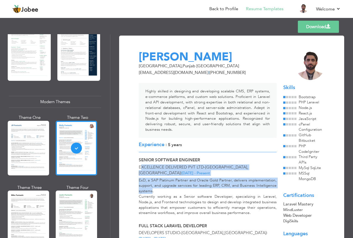
drag, startPoint x: 152, startPoint y: 185, endPoint x: 142, endPoint y: 172, distance: 16.7
click at [140, 169] on div "Senior Softwear Engineer Excellence Delivered Pvt Ltd - [GEOGRAPHIC_DATA] , [GE…" at bounding box center [207, 187] width 144 height 61
click at [153, 177] on p "ExD, a SAP Platinum Partner and Oracle Gold Partner, delivers implementation, s…" at bounding box center [208, 196] width 138 height 38
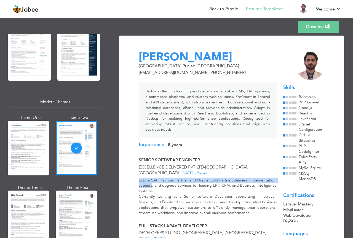
drag, startPoint x: 137, startPoint y: 175, endPoint x: 151, endPoint y: 179, distance: 14.5
click at [151, 179] on div "ExD, a SAP Platinum Partner and Oracle Gold Partner, delivers implementation, s…" at bounding box center [207, 197] width 144 height 40
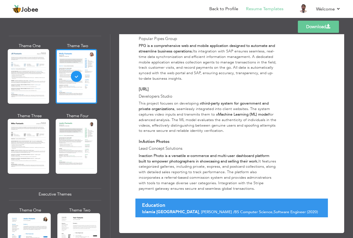
scroll to position [275, 0]
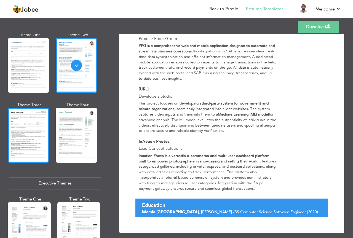
click at [31, 147] on div at bounding box center [28, 135] width 41 height 55
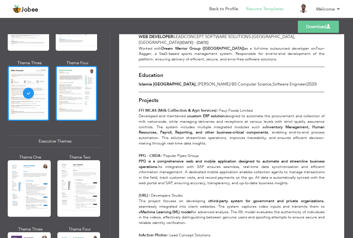
scroll to position [386, 0]
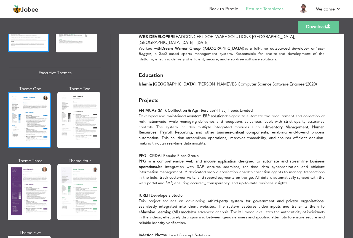
click at [32, 130] on div at bounding box center [29, 120] width 43 height 56
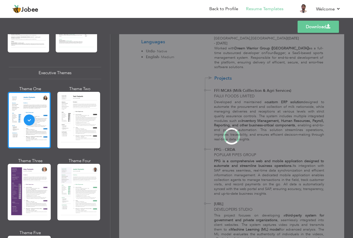
scroll to position [385, 0]
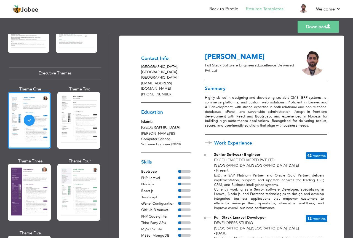
click at [160, 81] on p "naveedexd@gmail.com" at bounding box center [165, 86] width 49 height 11
click at [155, 81] on p "naveedexd@gmail.com" at bounding box center [165, 86] width 49 height 11
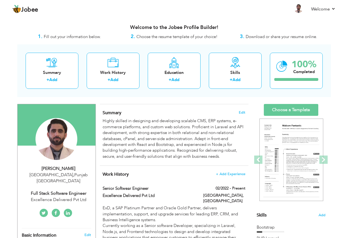
click at [68, 170] on div "[PERSON_NAME]" at bounding box center [59, 168] width 74 height 6
type input "[PERSON_NAME]"
type input "Akram"
type input "[PHONE_NUMBER]"
select select "number:166"
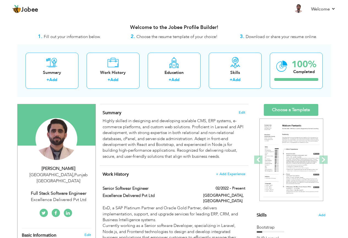
type input "[GEOGRAPHIC_DATA]"
select select "number:7"
type input "Excellence Delivered Pvt Ltd"
type input "Full Stack Software Engineer"
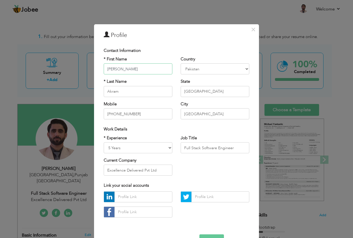
scroll to position [17, 0]
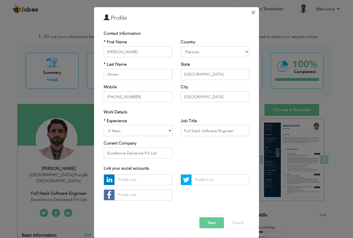
click at [251, 13] on span "×" at bounding box center [253, 12] width 5 height 10
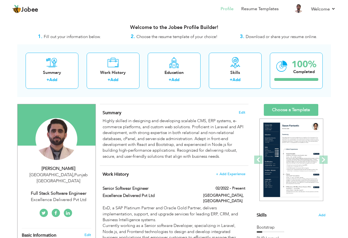
click at [76, 190] on div "Full Stack Software Engineer" at bounding box center [59, 193] width 74 height 6
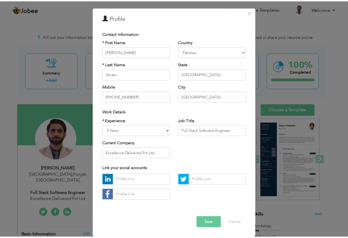
scroll to position [0, 0]
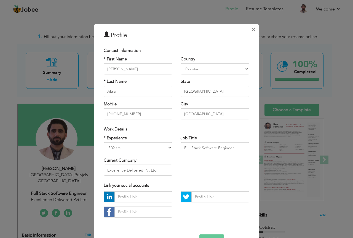
click at [251, 33] on span "×" at bounding box center [253, 29] width 5 height 10
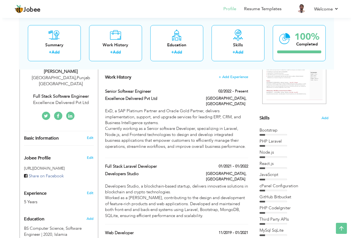
scroll to position [110, 0]
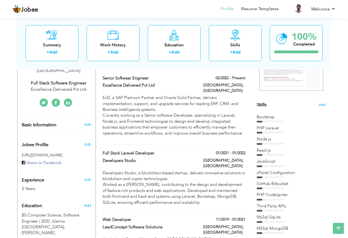
click at [84, 122] on div "Edit" at bounding box center [88, 124] width 13 height 5
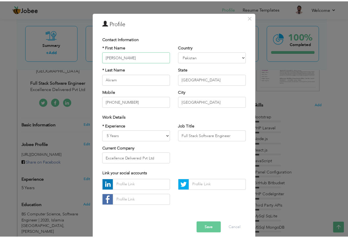
scroll to position [17, 0]
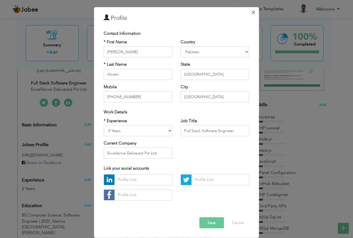
click at [251, 13] on span "×" at bounding box center [253, 12] width 5 height 10
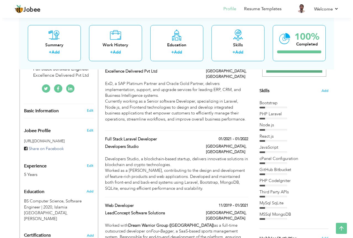
scroll to position [138, 0]
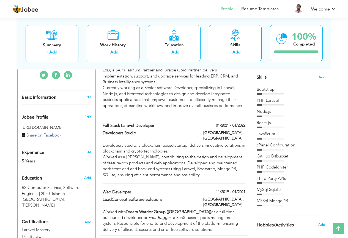
click at [86, 150] on link "Edit" at bounding box center [88, 152] width 7 height 5
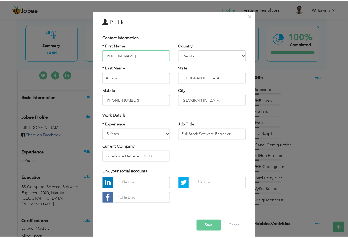
scroll to position [17, 0]
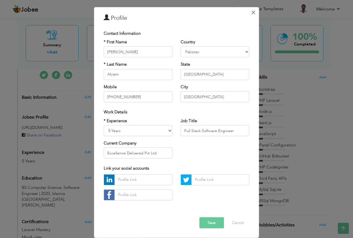
click at [251, 14] on span "×" at bounding box center [253, 12] width 5 height 10
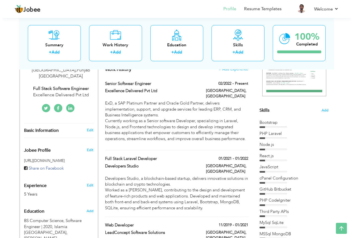
scroll to position [70, 0]
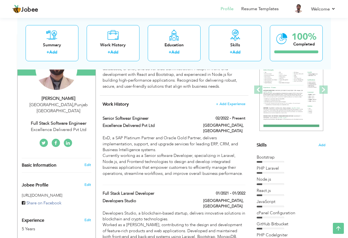
click at [69, 141] on icon at bounding box center [68, 143] width 4 height 4
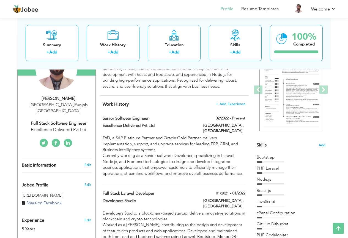
click at [79, 126] on div "Excellence Delivered Pvt Ltd" at bounding box center [59, 129] width 74 height 6
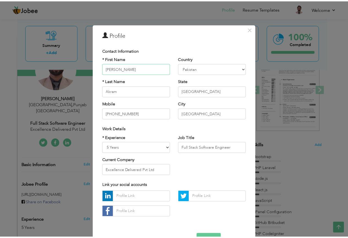
scroll to position [17, 0]
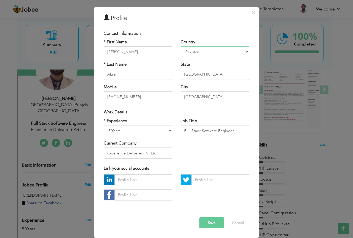
click at [198, 51] on select "Afghanistan Albania Algeria American Samoa Andorra Angola Anguilla Antarctica A…" at bounding box center [214, 51] width 69 height 11
click at [251, 15] on span "×" at bounding box center [253, 12] width 5 height 10
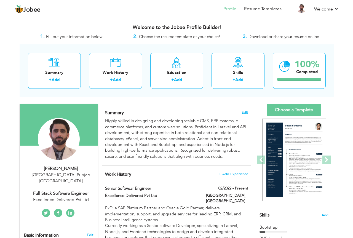
scroll to position [110, 0]
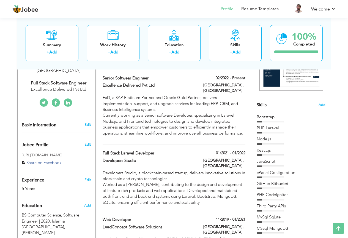
click at [84, 122] on div "Edit" at bounding box center [88, 124] width 13 height 5
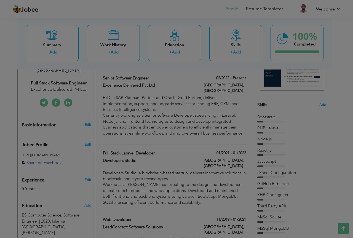
scroll to position [0, 0]
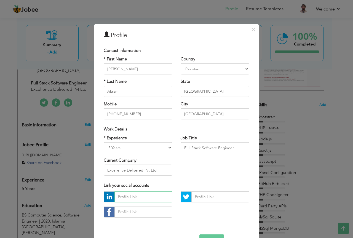
click at [152, 196] on input "text" at bounding box center [143, 196] width 58 height 11
paste input "www.linkedin.com/in/mnaveed505"
type input "www.linkedin.com/in/mnaveed505"
click at [185, 211] on div "www.linkedin.com/in/mnaveed505" at bounding box center [176, 206] width 154 height 30
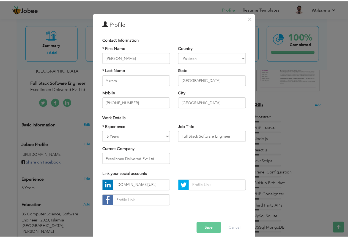
scroll to position [17, 0]
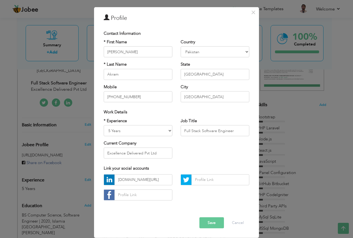
click at [211, 220] on button "Save" at bounding box center [211, 222] width 25 height 11
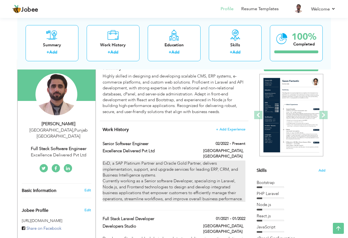
scroll to position [28, 0]
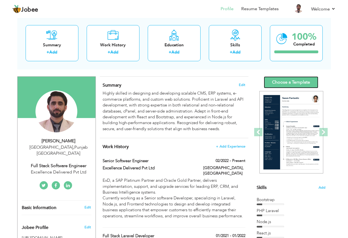
click at [289, 82] on link "Choose a Template" at bounding box center [291, 82] width 55 height 12
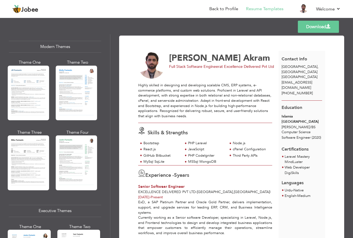
scroll to position [413, 0]
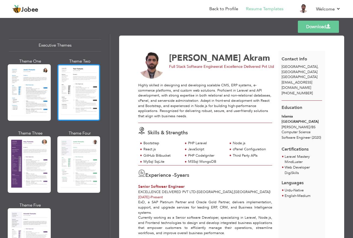
click at [66, 97] on div at bounding box center [78, 92] width 43 height 56
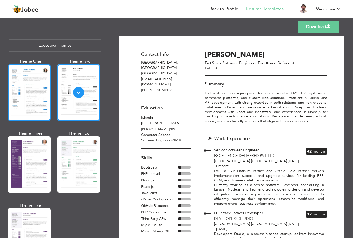
click at [30, 100] on div at bounding box center [29, 92] width 43 height 56
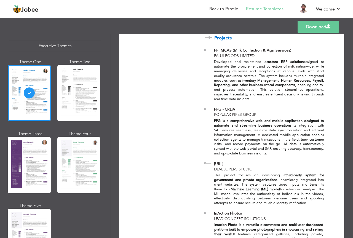
scroll to position [326, 0]
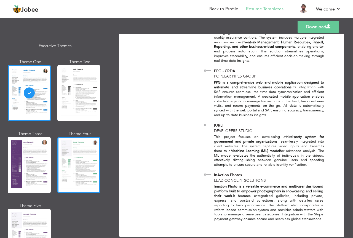
click at [75, 149] on div at bounding box center [78, 165] width 43 height 56
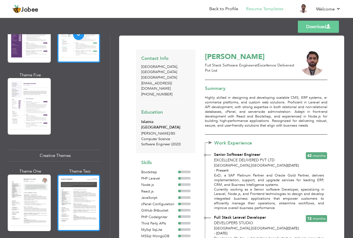
scroll to position [534, 0]
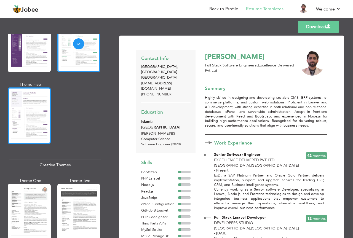
click at [29, 110] on div at bounding box center [29, 115] width 43 height 56
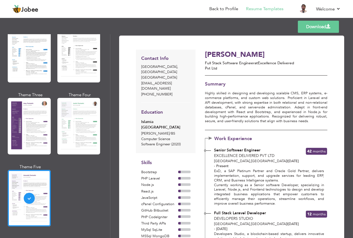
scroll to position [451, 0]
click at [65, 136] on div at bounding box center [78, 126] width 43 height 56
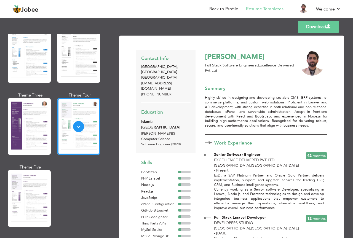
click at [28, 134] on div at bounding box center [29, 126] width 43 height 56
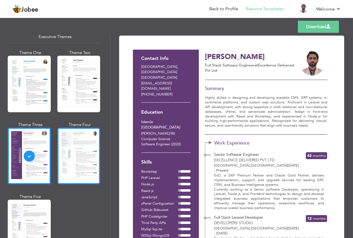
scroll to position [396, 0]
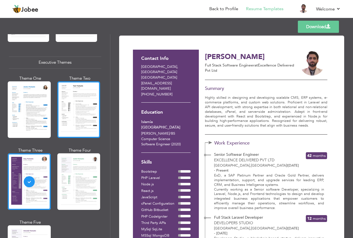
click at [72, 105] on div at bounding box center [78, 109] width 43 height 56
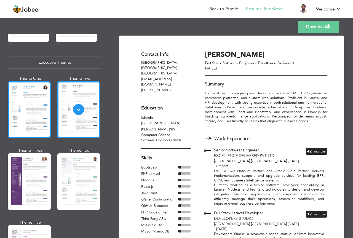
click at [29, 107] on div at bounding box center [29, 109] width 43 height 56
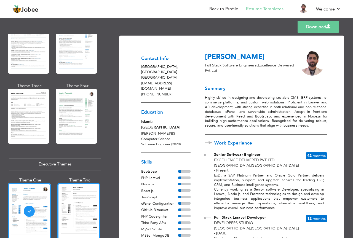
scroll to position [286, 0]
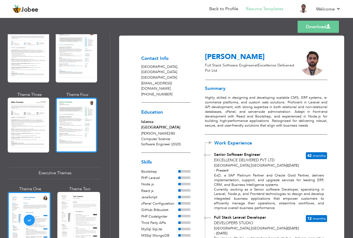
click at [68, 116] on div at bounding box center [76, 125] width 41 height 55
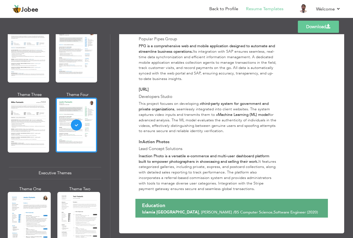
scroll to position [370, 0]
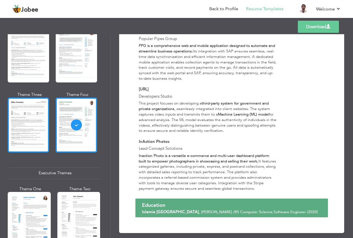
click at [38, 118] on div at bounding box center [28, 125] width 41 height 55
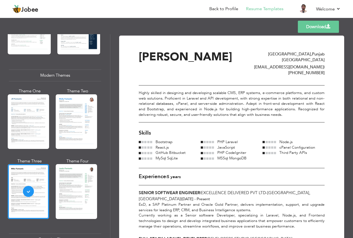
scroll to position [203, 0]
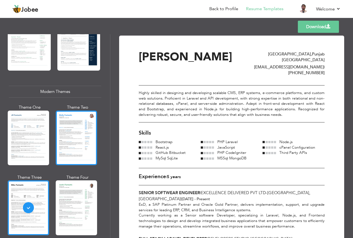
click at [71, 128] on div at bounding box center [76, 137] width 41 height 55
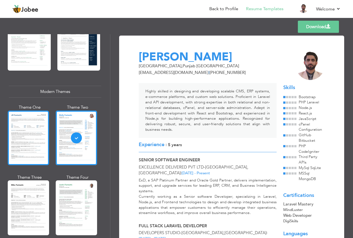
click at [37, 128] on div at bounding box center [28, 137] width 41 height 55
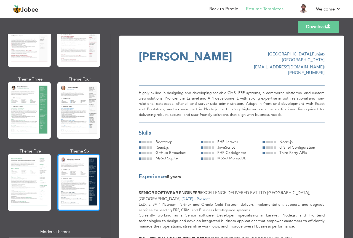
scroll to position [38, 0]
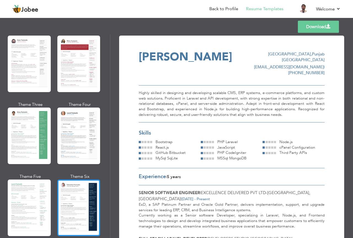
click at [71, 139] on div at bounding box center [78, 135] width 43 height 56
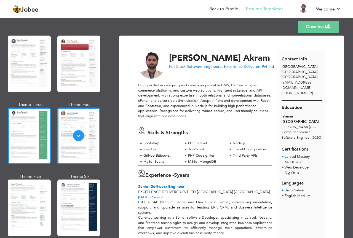
click at [43, 139] on div at bounding box center [29, 135] width 43 height 56
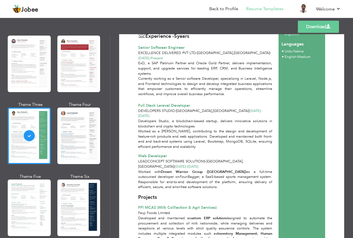
scroll to position [193, 0]
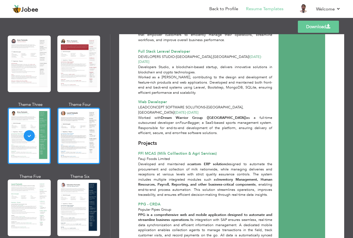
click at [73, 124] on div at bounding box center [78, 135] width 43 height 56
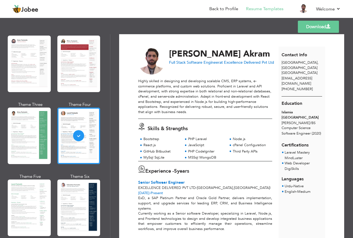
scroll to position [0, 0]
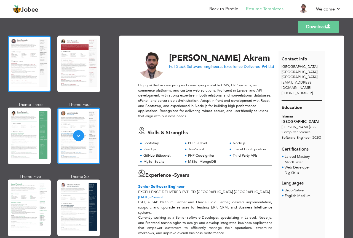
click at [28, 68] on div at bounding box center [29, 64] width 43 height 56
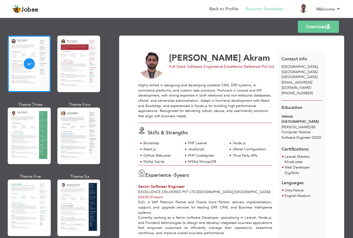
click at [318, 26] on link "Download" at bounding box center [317, 27] width 41 height 12
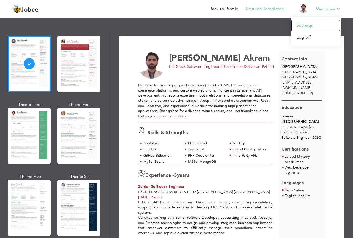
click at [305, 23] on link "Settings" at bounding box center [316, 26] width 50 height 12
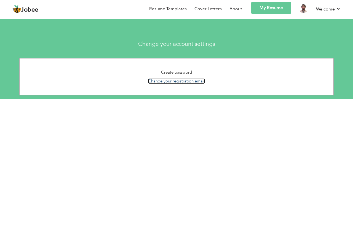
click at [171, 82] on link "Change your registration email" at bounding box center [176, 81] width 57 height 6
click at [274, 8] on link "My Resume" at bounding box center [271, 8] width 40 height 12
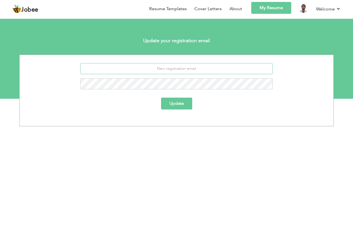
click at [167, 69] on input "email" at bounding box center [176, 68] width 193 height 11
type input "[EMAIL_ADDRESS][DOMAIN_NAME]"
click at [175, 102] on button "Update" at bounding box center [176, 104] width 31 height 12
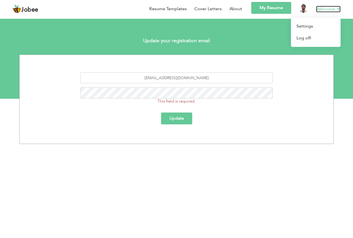
click at [321, 10] on link "Welcome" at bounding box center [328, 9] width 25 height 7
click at [314, 25] on link "Settings" at bounding box center [316, 26] width 50 height 12
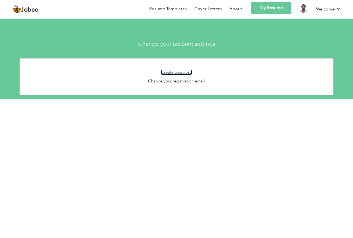
click at [180, 72] on link "Create password" at bounding box center [176, 72] width 31 height 6
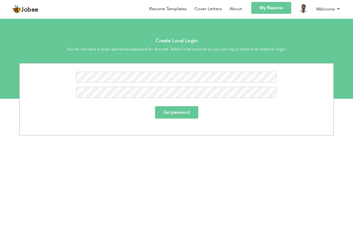
click at [182, 111] on input "Set password" at bounding box center [176, 112] width 43 height 12
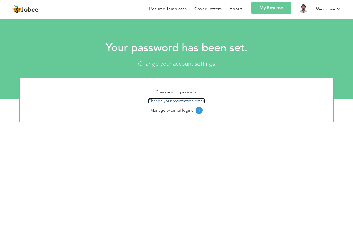
click at [188, 101] on link "Change your registration email" at bounding box center [176, 101] width 57 height 6
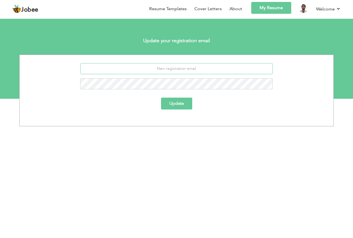
click at [182, 69] on input "email" at bounding box center [176, 68] width 193 height 11
type input "[EMAIL_ADDRESS][DOMAIN_NAME]"
click at [161, 98] on button "Update" at bounding box center [176, 104] width 31 height 12
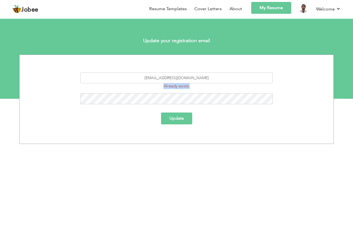
drag, startPoint x: 163, startPoint y: 85, endPoint x: 196, endPoint y: 87, distance: 32.8
click at [196, 87] on div "[EMAIL_ADDRESS][DOMAIN_NAME] Already exists." at bounding box center [176, 80] width 201 height 17
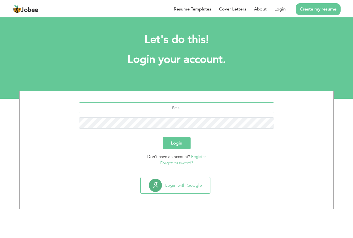
click at [161, 110] on input "text" at bounding box center [176, 107] width 195 height 11
type input "naveedexd@gmail.com"
click at [163, 137] on button "Login" at bounding box center [177, 143] width 28 height 12
click at [176, 144] on button "Login" at bounding box center [177, 143] width 28 height 12
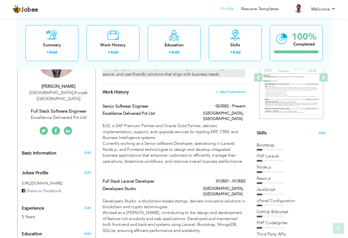
scroll to position [83, 0]
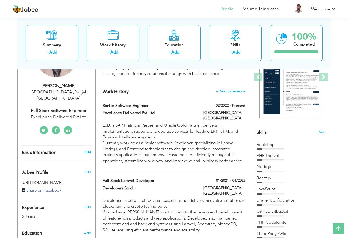
click at [86, 150] on link "Edit" at bounding box center [88, 152] width 7 height 5
type input "Muhammad Naveed"
type input "Akram"
type input "+92 305 7017943"
select select "number:166"
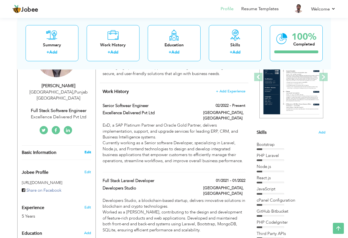
type input "Punjab"
type input "[GEOGRAPHIC_DATA]"
select select "number:7"
type input "Excellence Delivered Pvt Ltd"
type input "Full Stack Software Engineer"
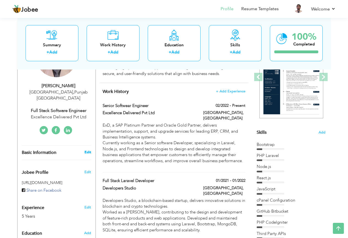
type input "www.linkedin.com/in/mnaveed505"
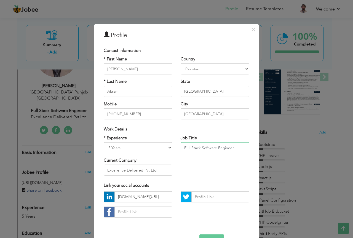
click at [212, 149] on input "Full Stack Software Engineer" at bounding box center [214, 147] width 69 height 11
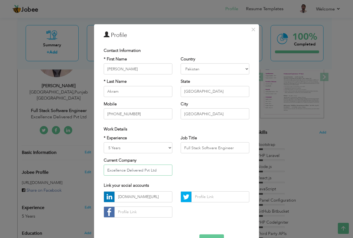
drag, startPoint x: 155, startPoint y: 170, endPoint x: 93, endPoint y: 169, distance: 61.4
click at [94, 169] on div "× Profile Contact Information * First Name Muhammad Naveed * Last Name Akram" at bounding box center [176, 139] width 165 height 231
click at [144, 194] on input "www.linkedin.com/in/mnaveed505" at bounding box center [143, 196] width 58 height 11
click at [324, 152] on div "× Profile Contact Information * First Name Muhammad Naveed * Last Name Akram Mo…" at bounding box center [176, 119] width 353 height 238
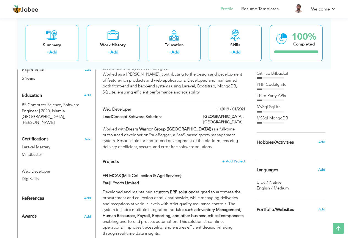
scroll to position [193, 0]
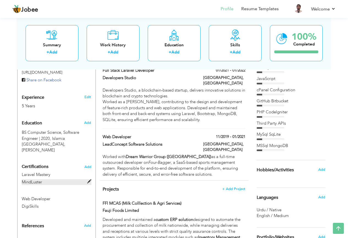
drag, startPoint x: 45, startPoint y: 171, endPoint x: 27, endPoint y: 170, distance: 17.7
click at [27, 179] on label "MindLuster" at bounding box center [57, 182] width 70 height 6
type input "Laravel Mastery"
type input "MindLuster"
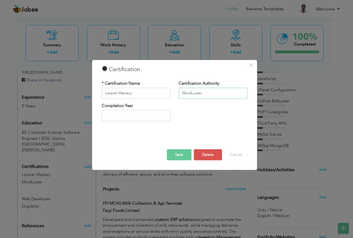
click at [203, 91] on input "MindLuster" at bounding box center [212, 93] width 69 height 11
click at [179, 153] on button "Save" at bounding box center [179, 154] width 25 height 11
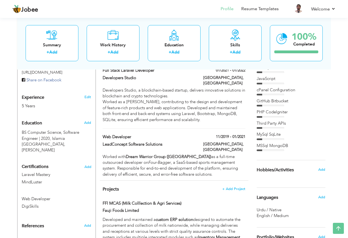
click at [63, 196] on div "Web Developer DigiSkills" at bounding box center [57, 203] width 78 height 15
type input "Web Developer"
type input "DigiSkills"
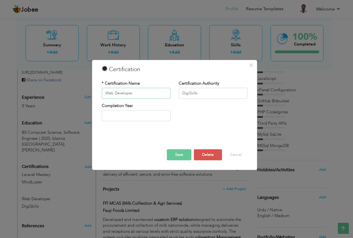
drag, startPoint x: 139, startPoint y: 93, endPoint x: 93, endPoint y: 91, distance: 46.9
click at [93, 91] on div "× Certification * Certification Name Web Developer Certification Authority Digi…" at bounding box center [174, 115] width 165 height 110
drag, startPoint x: 206, startPoint y: 94, endPoint x: 155, endPoint y: 94, distance: 50.7
click at [155, 94] on div "* Certification Name Web Developer Certification Authority DigiSkills" at bounding box center [175, 91] width 154 height 22
drag, startPoint x: 239, startPoint y: 157, endPoint x: 144, endPoint y: 145, distance: 95.5
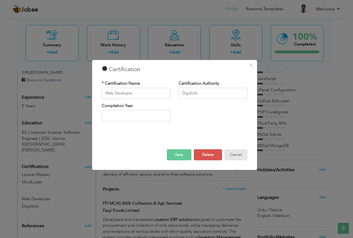
click at [239, 157] on button "Cancel" at bounding box center [235, 154] width 23 height 11
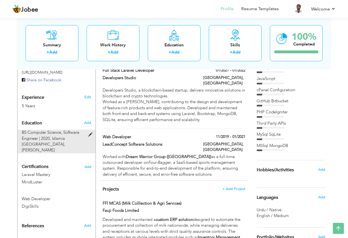
click at [71, 129] on span "BS Computer Science, Software Engineer | 2020," at bounding box center [51, 134] width 58 height 11
type input "BS Computer Science"
type input "Software Engineer"
type input "2020"
type input "Islamia University Of Bahawalpur"
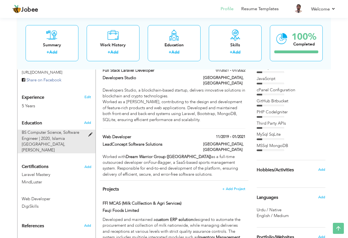
radio input "true"
type input "Rahim Yar khan"
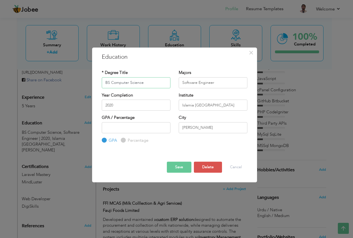
drag, startPoint x: 156, startPoint y: 83, endPoint x: 94, endPoint y: 81, distance: 62.0
click at [94, 81] on div "× Education * Degree Title BS Computer Science Majors Software Engineer Year Co…" at bounding box center [174, 114] width 165 height 135
drag, startPoint x: 181, startPoint y: 82, endPoint x: 174, endPoint y: 82, distance: 7.7
click at [174, 82] on div "* Degree Title BS Computer Science Majors Software Engineer" at bounding box center [175, 81] width 154 height 22
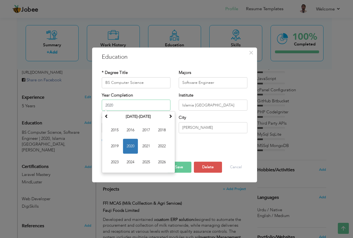
drag, startPoint x: 94, startPoint y: 104, endPoint x: 91, endPoint y: 104, distance: 2.8
click at [92, 104] on div "× Education * Degree Title BS Computer Science Majors Software Engineer Year Co…" at bounding box center [174, 119] width 165 height 144
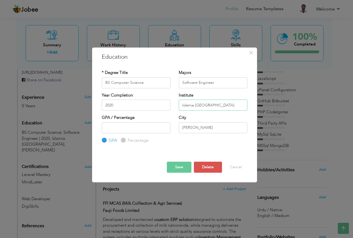
drag, startPoint x: 239, startPoint y: 104, endPoint x: 178, endPoint y: 105, distance: 60.6
click at [178, 105] on input "Islamia University Of Bahawalpur" at bounding box center [212, 104] width 69 height 11
click at [240, 167] on button "Cancel" at bounding box center [235, 166] width 23 height 11
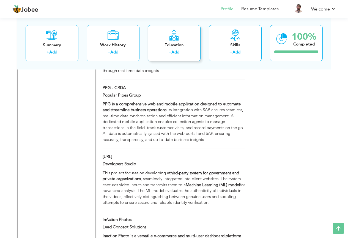
scroll to position [428, 0]
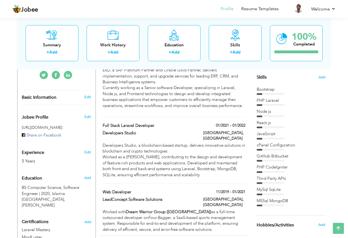
click at [49, 125] on h5 "[URL][DOMAIN_NAME]" at bounding box center [57, 127] width 70 height 4
click at [39, 125] on h5 "[URL][DOMAIN_NAME]" at bounding box center [57, 127] width 70 height 4
click at [35, 132] on span "Share on Facebook" at bounding box center [43, 135] width 35 height 6
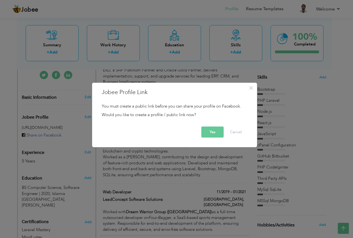
click at [210, 129] on button "Yes" at bounding box center [212, 131] width 22 height 11
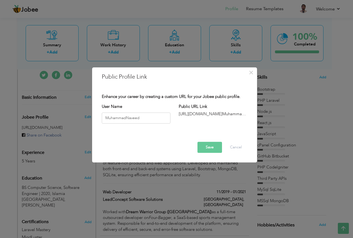
click at [210, 147] on button "Save" at bounding box center [209, 147] width 25 height 11
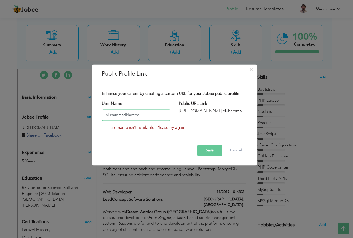
click at [142, 114] on input "MuhammadNaveed" at bounding box center [136, 114] width 69 height 11
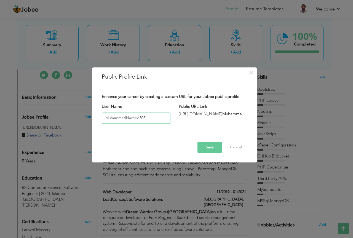
type input "MuhammadNaveed505"
click at [202, 144] on button "Save" at bounding box center [209, 147] width 25 height 11
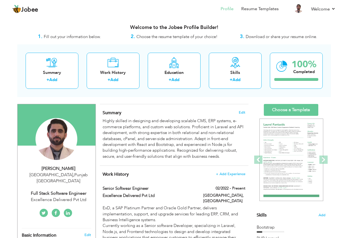
click at [148, 8] on nav "Profile Resume Templates Resume Templates Cover Letters About My Resume Welcome…" at bounding box center [174, 9] width 324 height 15
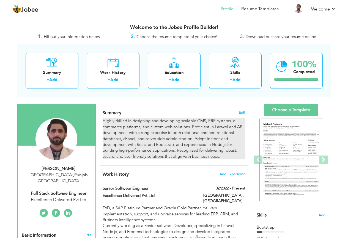
click at [225, 123] on div "Highly skilled in designing and developing scalable CMS, ERP systems, e-commerc…" at bounding box center [174, 138] width 143 height 41
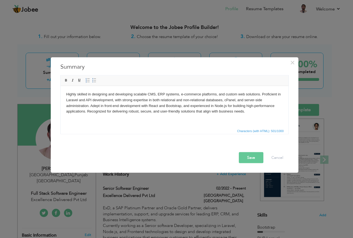
click at [196, 113] on body "Highly skilled in designing and developing scalable CMS, ERP systems, e-commerc…" at bounding box center [174, 102] width 216 height 23
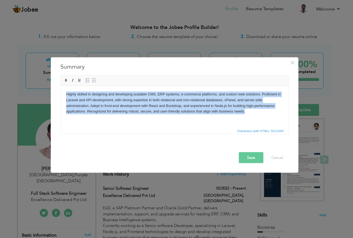
copy body "Highly skilled in designing and developing scalable CMS, ERP systems, e-commerc…"
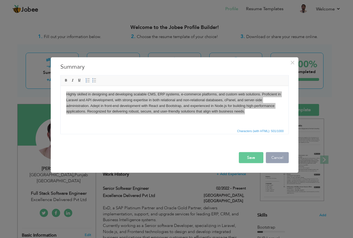
click at [282, 158] on button "Cancel" at bounding box center [277, 157] width 23 height 11
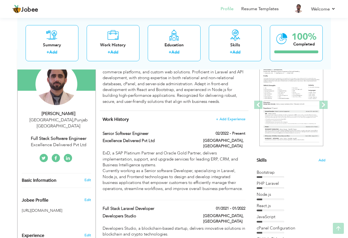
scroll to position [55, 0]
click at [189, 122] on div "Work History + Add Experience Senior Softwear Engineer 02/2022 - Present Senior…" at bounding box center [174, 213] width 149 height 207
click at [204, 134] on div "02/2022 - Present" at bounding box center [224, 133] width 50 height 7
type input "Senior Softwear Engineer"
type input "Excellence Delivered Pvt Ltd"
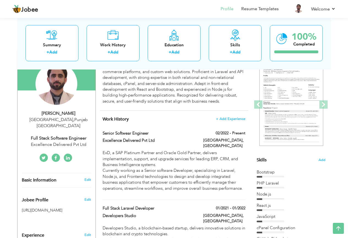
type input "02/2022"
type input "[GEOGRAPHIC_DATA]"
checkbox input "true"
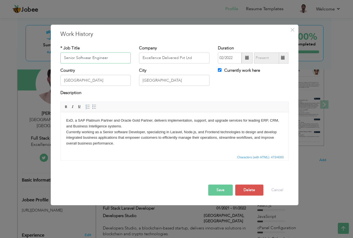
click at [121, 57] on input "Senior Softwear Engineer" at bounding box center [95, 57] width 71 height 11
click at [200, 60] on input "Excellence Delivered Pvt Ltd" at bounding box center [174, 57] width 71 height 11
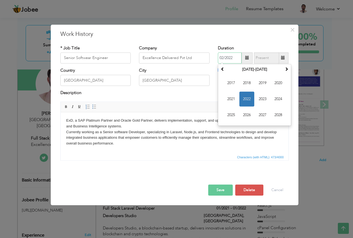
drag, startPoint x: 235, startPoint y: 56, endPoint x: 213, endPoint y: 59, distance: 21.4
click at [213, 59] on div "Duration 02/2022 [DATE] Su Mo Tu We Th Fr Sa 30 31 1 2 3 4 5 6 7 8 9 10 11 12 1…" at bounding box center [252, 56] width 79 height 22
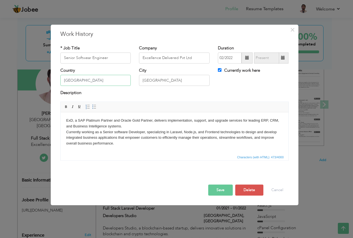
drag, startPoint x: 78, startPoint y: 81, endPoint x: 50, endPoint y: 81, distance: 28.1
click at [50, 81] on div "× Work History * Job Title Senior Softwear Engineer Company Excellence Delivere…" at bounding box center [176, 119] width 353 height 238
drag, startPoint x: 158, startPoint y: 80, endPoint x: 127, endPoint y: 80, distance: 30.3
click at [127, 80] on div "Country [GEOGRAPHIC_DATA] City [GEOGRAPHIC_DATA] Currently work here" at bounding box center [174, 78] width 236 height 22
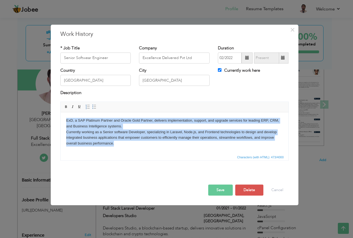
drag, startPoint x: 115, startPoint y: 144, endPoint x: 64, endPoint y: 116, distance: 58.7
click at [64, 116] on html "ExD, a SAP Platinum Partner and Oracle Gold Partner, delivers implementation, s…" at bounding box center [174, 132] width 228 height 40
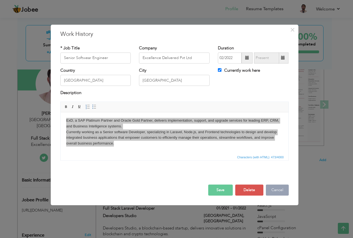
click at [278, 189] on button "Cancel" at bounding box center [277, 189] width 23 height 11
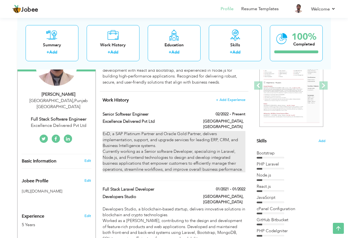
scroll to position [110, 0]
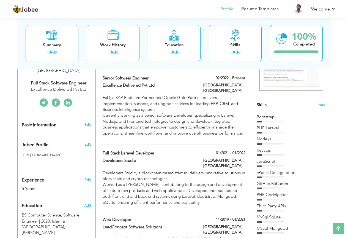
click at [205, 150] on div "01/2021 - 01/2022" at bounding box center [224, 153] width 50 height 7
type input "Full Stack Laravel Developer"
type input "Developers Studio"
type input "01/2021"
type input "01/2022"
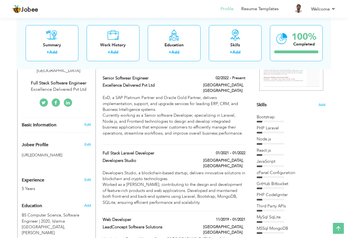
checkbox input "false"
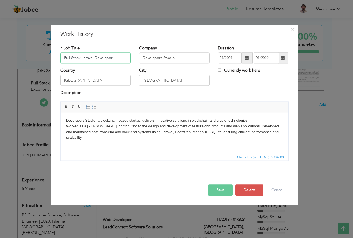
drag, startPoint x: 115, startPoint y: 58, endPoint x: 58, endPoint y: 56, distance: 57.6
click at [58, 56] on div "* Job Title Full Stack Laravel Developer" at bounding box center [95, 56] width 79 height 22
drag, startPoint x: 170, startPoint y: 59, endPoint x: 127, endPoint y: 63, distance: 43.1
click at [127, 63] on div "* Job Title Full Stack Laravel Developer Company Developers Studio Duration 01/…" at bounding box center [174, 56] width 236 height 22
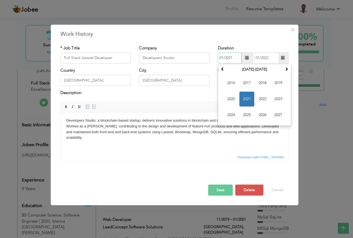
drag, startPoint x: 235, startPoint y: 58, endPoint x: 194, endPoint y: 58, distance: 41.3
click at [194, 58] on div "* Job Title Full Stack Laravel Developer Company Developers Studio Duration 01/…" at bounding box center [174, 56] width 236 height 22
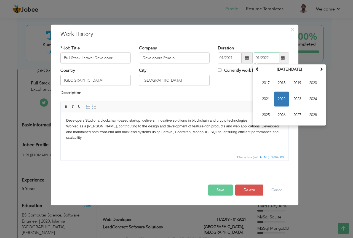
drag, startPoint x: 275, startPoint y: 58, endPoint x: 248, endPoint y: 58, distance: 27.3
click at [248, 58] on div "01/2021 01/2022 [DATE] Su Mo Tu We Th Fr Sa 26 27 28 29 30 31 1 2 3 4 5 6 7 8 9…" at bounding box center [253, 57] width 71 height 11
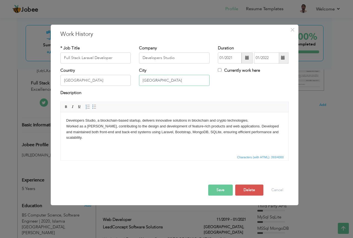
drag, startPoint x: 163, startPoint y: 77, endPoint x: 133, endPoint y: 82, distance: 30.3
click at [133, 82] on div "Country [GEOGRAPHIC_DATA] City [GEOGRAPHIC_DATA] Currently work here" at bounding box center [174, 78] width 236 height 22
drag, startPoint x: 80, startPoint y: 77, endPoint x: 52, endPoint y: 77, distance: 28.4
click at [52, 77] on div "× Work History * Job Title Full Stack Laravel Developer Company Developers Stud…" at bounding box center [174, 115] width 247 height 180
drag, startPoint x: 88, startPoint y: 140, endPoint x: 65, endPoint y: 117, distance: 32.5
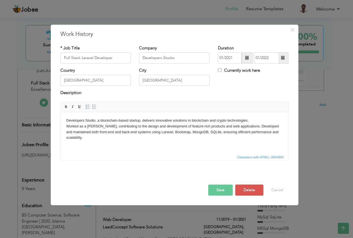
click at [65, 117] on html "Developers Studio, a blockchain-based startup, delivers innovative solutions in…" at bounding box center [174, 129] width 228 height 34
click at [283, 186] on button "Cancel" at bounding box center [277, 189] width 23 height 11
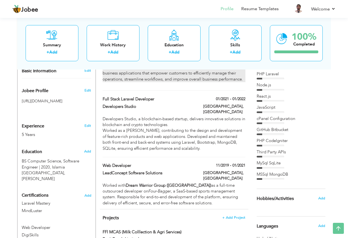
scroll to position [165, 0]
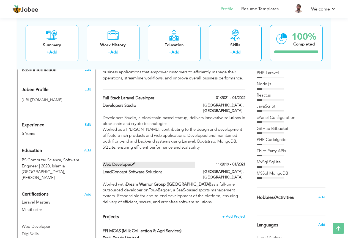
click at [181, 161] on label "Web Developer" at bounding box center [149, 164] width 93 height 6
type input "Web Developer"
type input "LeadConcept Software Solutions"
type input "11/2019"
type input "01/2021"
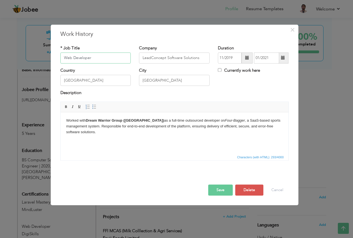
drag, startPoint x: 91, startPoint y: 58, endPoint x: 46, endPoint y: 57, distance: 45.5
click at [46, 57] on div "× Work History * Job Title Web Developer Company LeadConcept Software Solutions…" at bounding box center [176, 119] width 353 height 238
drag, startPoint x: 172, startPoint y: 60, endPoint x: 113, endPoint y: 60, distance: 58.1
click at [113, 60] on div "* Job Title Web Developer Company LeadConcept Software Solutions Duration 11/20…" at bounding box center [174, 56] width 236 height 22
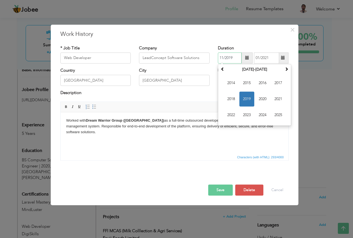
click at [217, 58] on div "Duration 11/2019 [DATE] Su Mo Tu We Th Fr Sa 27 28 29 30 31 1 2 3 4 5 6 7 8 9 1…" at bounding box center [252, 56] width 79 height 22
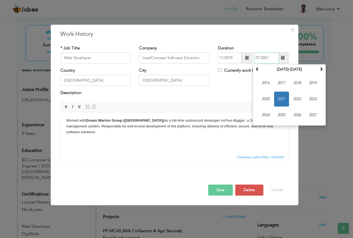
drag, startPoint x: 270, startPoint y: 57, endPoint x: 249, endPoint y: 57, distance: 21.5
click at [249, 57] on div "11/2019 01/2021 [DATE] Su Mo Tu We Th Fr Sa 27 28 29 30 31 1 2 3 4 5 6 7 8 9 10…" at bounding box center [253, 57] width 71 height 11
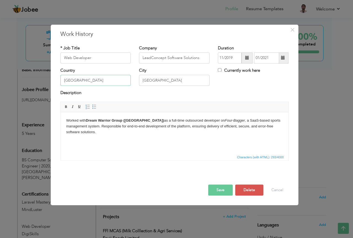
drag, startPoint x: 88, startPoint y: 79, endPoint x: 23, endPoint y: 79, distance: 64.7
click at [23, 79] on div "× Work History * Job Title Web Developer Company LeadConcept Software Solutions…" at bounding box center [176, 119] width 353 height 238
drag, startPoint x: 166, startPoint y: 78, endPoint x: 131, endPoint y: 78, distance: 35.3
click at [131, 78] on div "Country [GEOGRAPHIC_DATA] City [GEOGRAPHIC_DATA] Currently work here" at bounding box center [174, 78] width 236 height 22
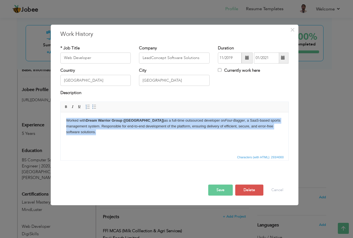
drag, startPoint x: 62, startPoint y: 120, endPoint x: 53, endPoint y: 113, distance: 10.6
click at [60, 113] on html "Worked with Dream Warrior Group ([GEOGRAPHIC_DATA]) as a full-time outsourced d…" at bounding box center [174, 126] width 228 height 28
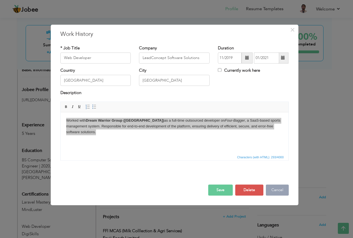
click at [279, 190] on button "Cancel" at bounding box center [277, 189] width 23 height 11
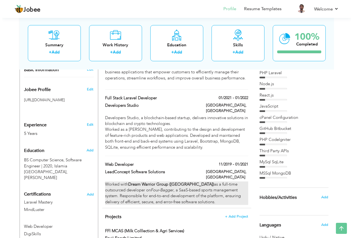
scroll to position [248, 0]
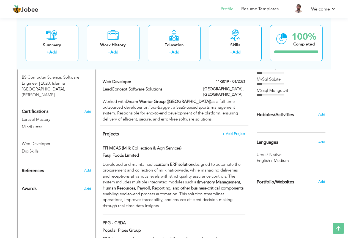
click at [207, 145] on div "FFl MCAS (Milk Colllection & Agri Services)" at bounding box center [174, 148] width 151 height 7
type input "FFl MCAS (Milk Colllection & Agri Services)"
type input "Fauji Foods Limited"
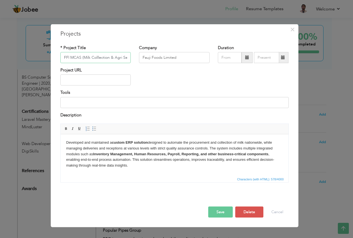
scroll to position [0, 10]
click at [115, 58] on input "FFl MCAS (Milk Colllection & Agri Services)" at bounding box center [95, 57] width 71 height 11
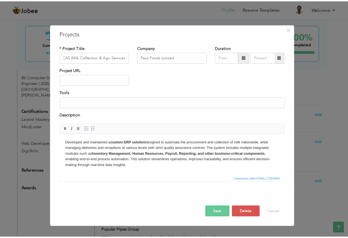
scroll to position [0, 0]
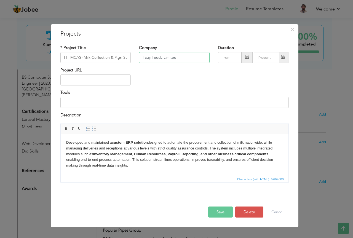
drag, startPoint x: 183, startPoint y: 55, endPoint x: 131, endPoint y: 59, distance: 52.4
click at [131, 59] on div "* Project Title FFl MCAS (Milk Colllection & Agri Services) Company Fauji Foods…" at bounding box center [174, 56] width 236 height 22
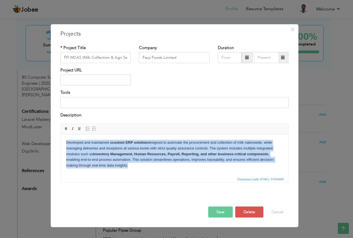
drag, startPoint x: 124, startPoint y: 166, endPoint x: 63, endPoint y: 138, distance: 67.7
click at [63, 138] on html "Developed and maintained a custom ERP solution designed to automate the procure…" at bounding box center [174, 154] width 228 height 40
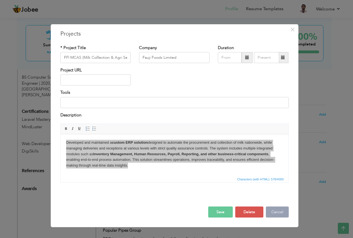
click at [280, 212] on button "Cancel" at bounding box center [277, 211] width 23 height 11
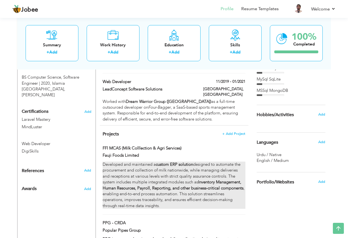
scroll to position [303, 0]
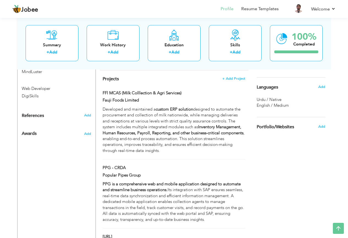
click at [203, 165] on div "PPG - CRDA" at bounding box center [174, 168] width 151 height 7
type input "PPG - CRDA"
type input "Popular Pipes Group"
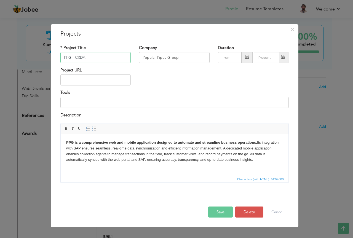
drag, startPoint x: 93, startPoint y: 56, endPoint x: 31, endPoint y: 63, distance: 62.0
click at [31, 63] on div "× Projects * Project Title PPG - CRDA Company Popular Pipes Group Tools" at bounding box center [176, 119] width 353 height 238
drag, startPoint x: 150, startPoint y: 57, endPoint x: 138, endPoint y: 57, distance: 11.3
click at [139, 57] on div "Company Popular Pipes Group" at bounding box center [174, 56] width 79 height 22
drag, startPoint x: 206, startPoint y: 157, endPoint x: 46, endPoint y: 142, distance: 161.0
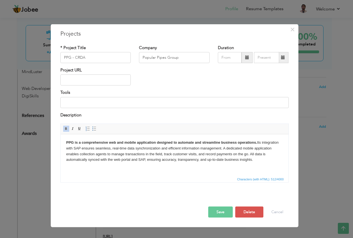
click at [60, 142] on html "PPG is a comprehensive web and mobile application designed to automate and stre…" at bounding box center [174, 151] width 228 height 34
click at [268, 210] on button "Cancel" at bounding box center [277, 211] width 23 height 11
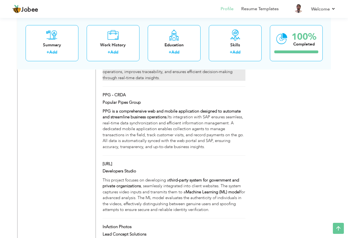
scroll to position [386, 0]
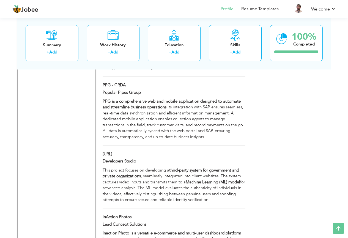
click at [176, 151] on div "[URL]" at bounding box center [149, 154] width 101 height 7
type input "[URL]"
type input "Developers Studio"
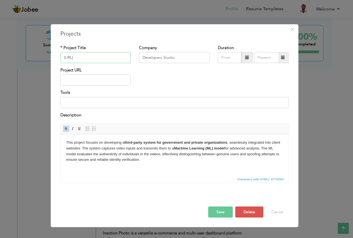
drag, startPoint x: 84, startPoint y: 56, endPoint x: 50, endPoint y: 58, distance: 34.8
click at [50, 58] on div "× Projects * Project Title [URL] Company Developers Studio Duration" at bounding box center [176, 119] width 353 height 238
drag, startPoint x: 188, startPoint y: 57, endPoint x: 117, endPoint y: 56, distance: 70.8
click at [117, 56] on div "* Project Title [URL] Company Developers Studio Duration" at bounding box center [174, 56] width 236 height 22
drag, startPoint x: 152, startPoint y: 160, endPoint x: 64, endPoint y: 139, distance: 90.3
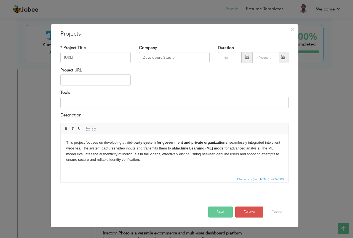
click at [64, 139] on html "This project focuses on developing a third-party system for government and priv…" at bounding box center [174, 151] width 228 height 34
click at [282, 213] on button "Cancel" at bounding box center [277, 211] width 23 height 11
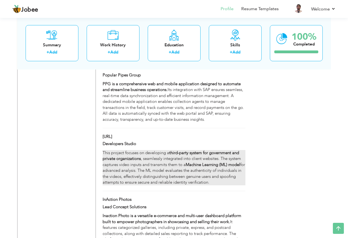
scroll to position [428, 0]
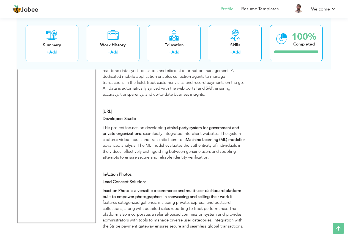
click at [234, 171] on div "InAction Photos" at bounding box center [174, 174] width 151 height 7
type input "InAction Photos"
type input "Lead Concept Solutions"
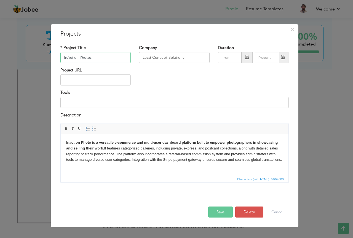
drag, startPoint x: 94, startPoint y: 58, endPoint x: 57, endPoint y: 57, distance: 37.7
click at [57, 57] on div "* Project Title InAction Photos" at bounding box center [95, 56] width 79 height 22
drag, startPoint x: 175, startPoint y: 58, endPoint x: 130, endPoint y: 58, distance: 45.2
click at [130, 58] on div "* Project Title InAction Photos Company Lead Concept Solutions Duration" at bounding box center [174, 56] width 236 height 22
drag, startPoint x: 283, startPoint y: 161, endPoint x: 52, endPoint y: 143, distance: 231.0
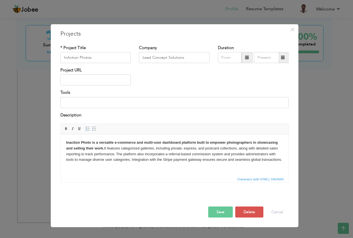
click at [60, 143] on html "Inaction Photo is a versatile e-commerce and multi-user dashboard platform buil…" at bounding box center [174, 151] width 228 height 34
click at [276, 213] on button "Cancel" at bounding box center [277, 211] width 23 height 11
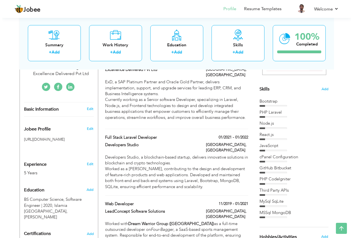
scroll to position [125, 0]
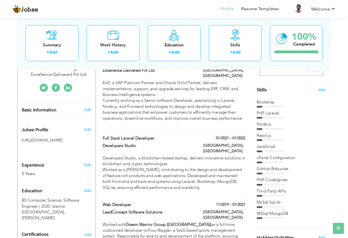
click at [334, 123] on div "View Resume Export PDF Profile Summary Public Link Experience Education Awards …" at bounding box center [174, 219] width 348 height 656
click at [315, 109] on div "Bootstrap PHP Laravel Node.js" at bounding box center [291, 159] width 69 height 120
click at [322, 87] on span "Add" at bounding box center [322, 89] width 7 height 5
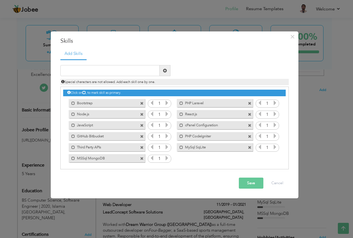
drag, startPoint x: 93, startPoint y: 103, endPoint x: 64, endPoint y: 102, distance: 28.7
click at [64, 102] on div "Mark as primary skill. Bootstrap" at bounding box center [105, 103] width 84 height 11
drag, startPoint x: 75, startPoint y: 102, endPoint x: 93, endPoint y: 102, distance: 17.9
click at [93, 102] on label "Bootstrap" at bounding box center [103, 102] width 56 height 7
